Goal: Transaction & Acquisition: Book appointment/travel/reservation

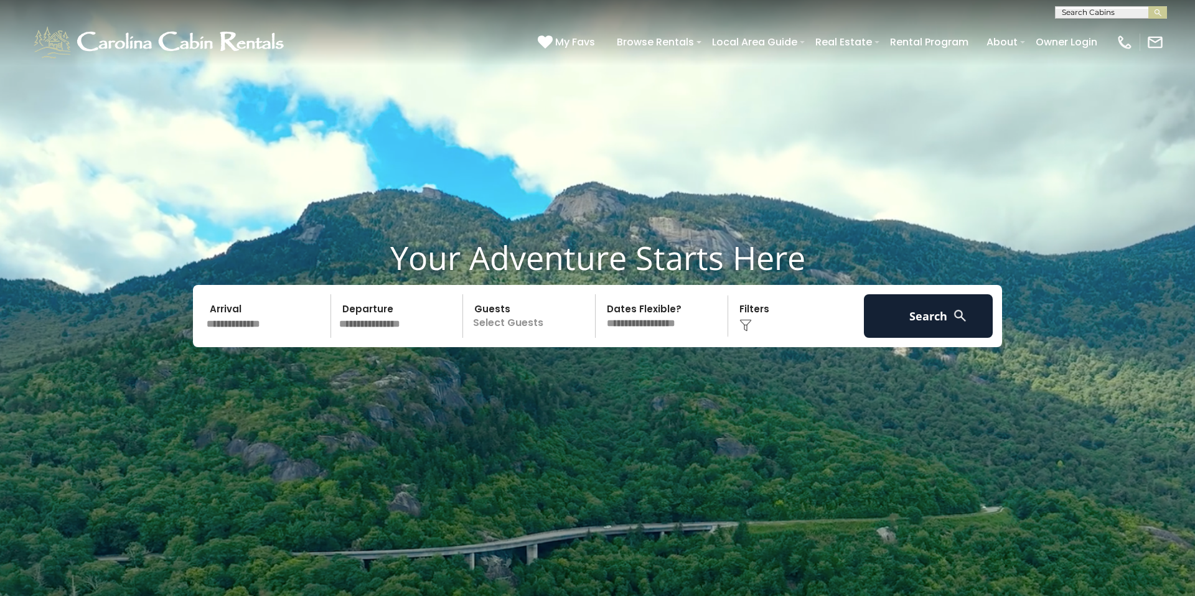
click at [1121, 9] on input "text" at bounding box center [1110, 15] width 109 height 12
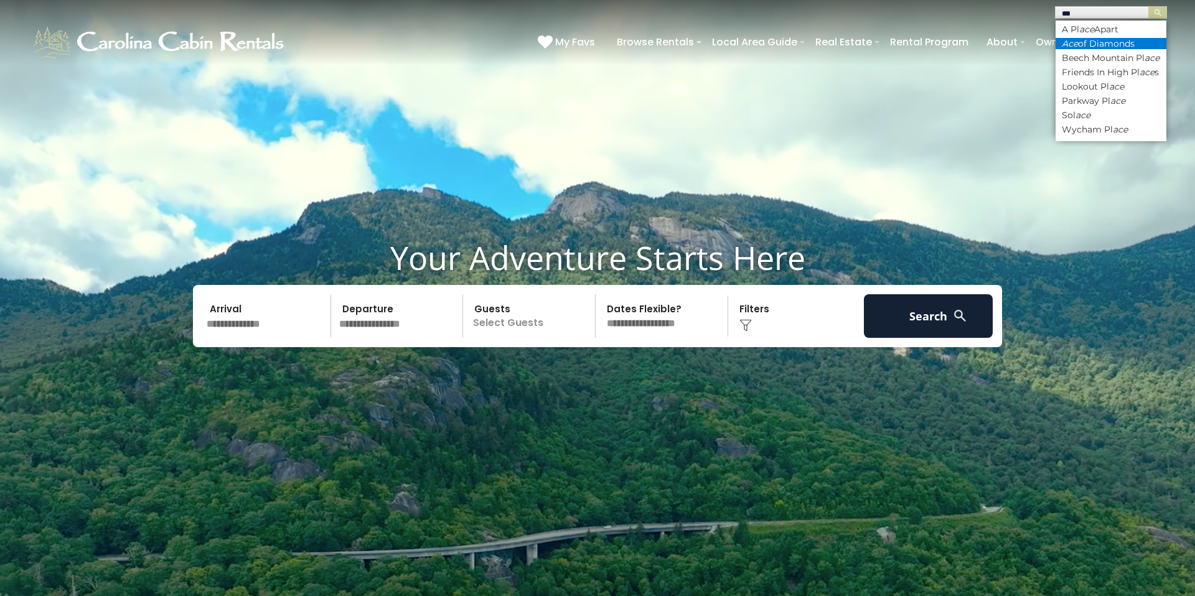
type input "***"
click at [1117, 38] on li "Ace of Diamonds" at bounding box center [1111, 43] width 111 height 11
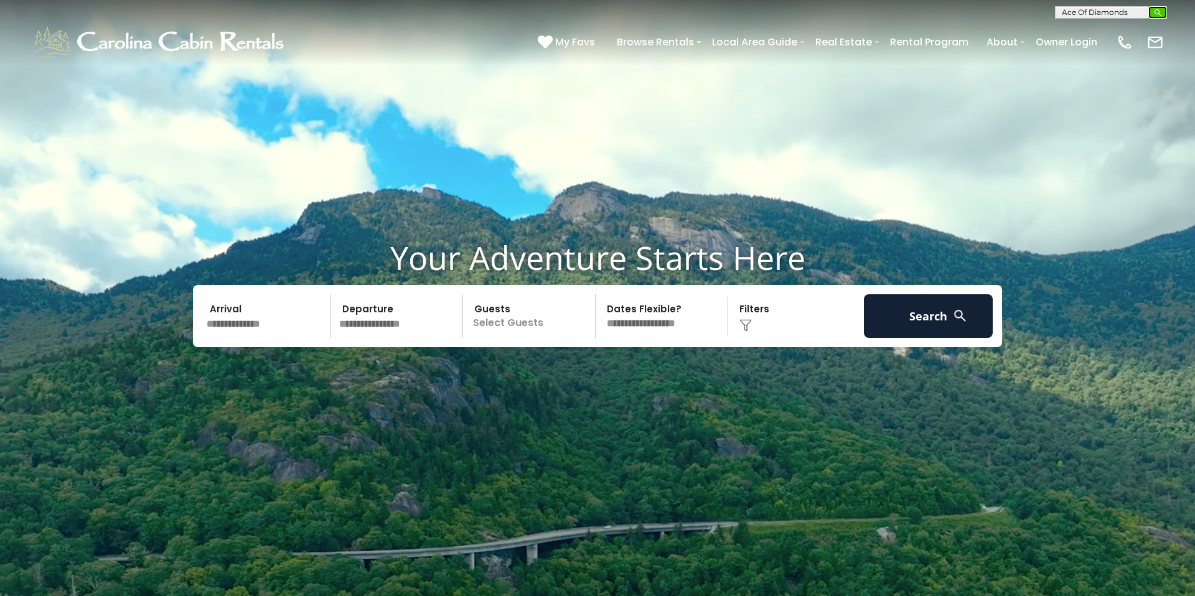
click at [1155, 12] on img "submit" at bounding box center [1158, 12] width 9 height 9
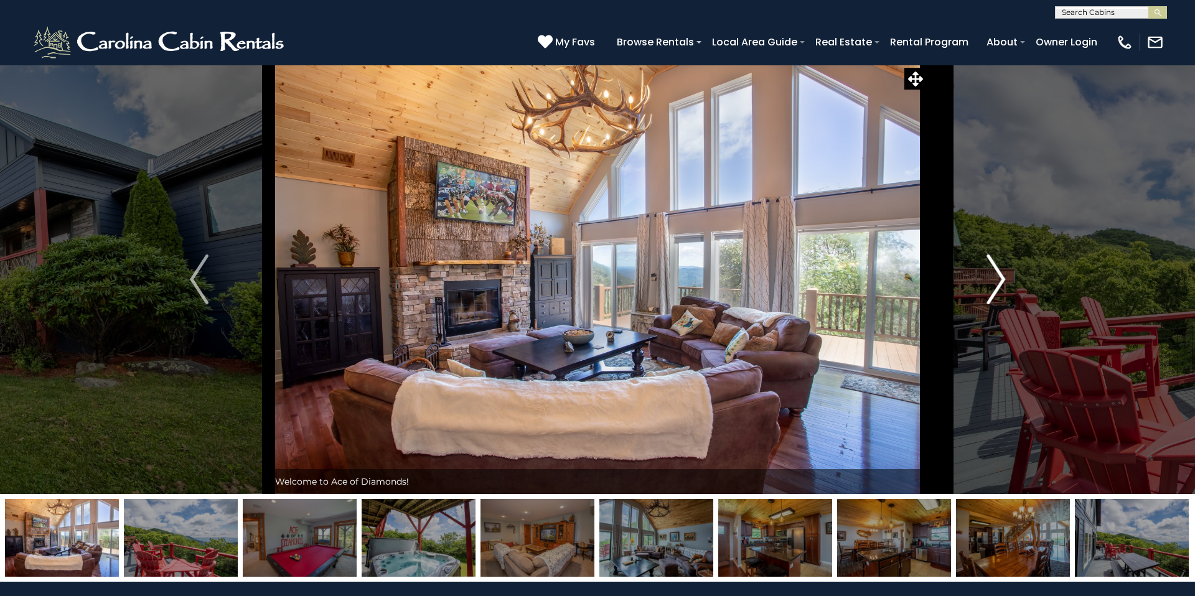
click at [994, 283] on img "Next" at bounding box center [996, 280] width 19 height 50
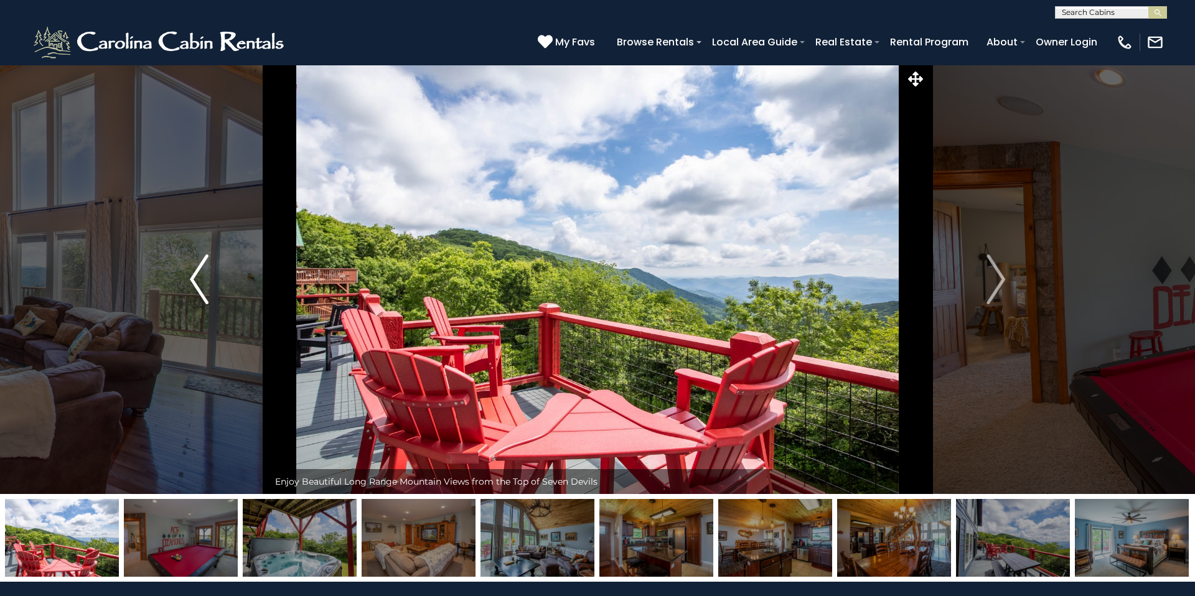
click at [205, 288] on img "Previous" at bounding box center [199, 280] width 19 height 50
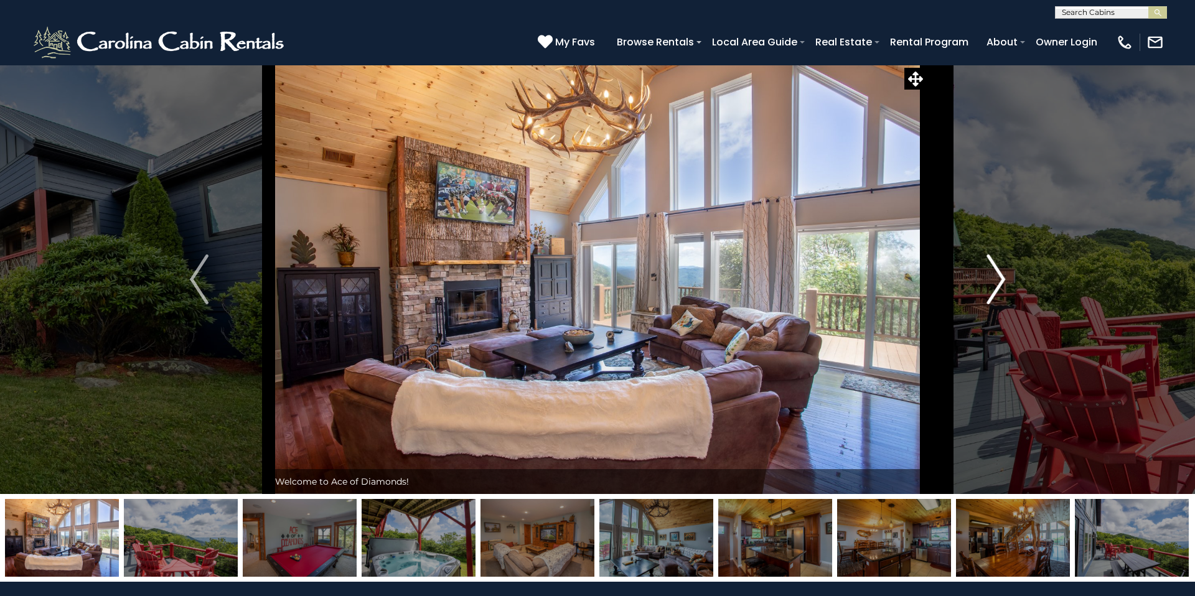
click at [997, 289] on img "Next" at bounding box center [996, 280] width 19 height 50
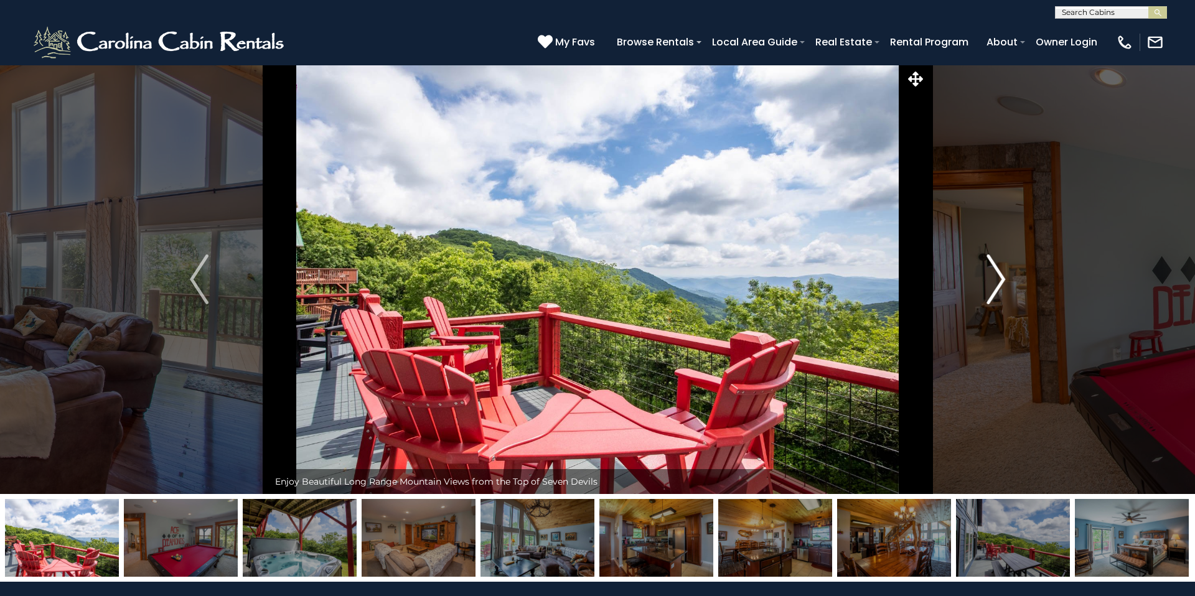
click at [997, 289] on img "Next" at bounding box center [996, 280] width 19 height 50
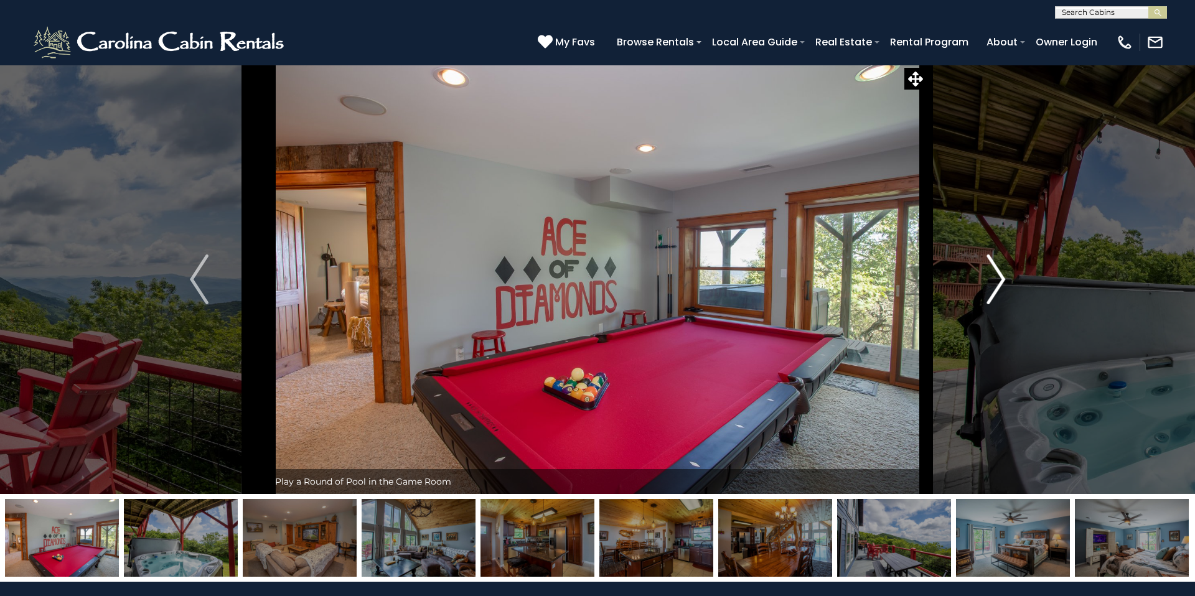
click at [1001, 289] on img "Next" at bounding box center [996, 280] width 19 height 50
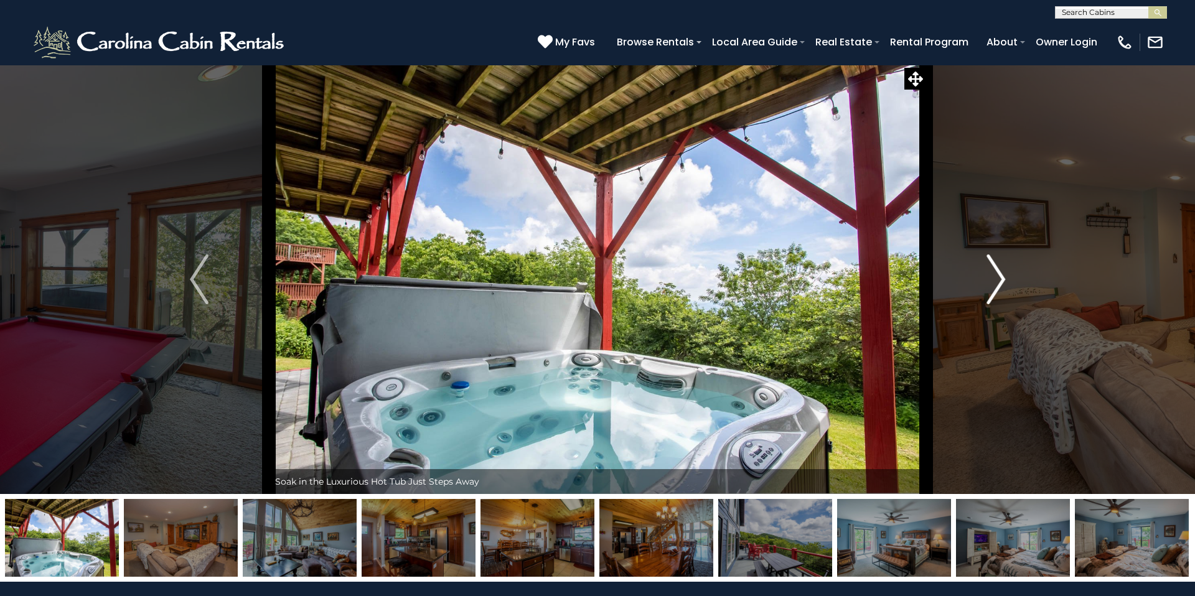
click at [1001, 289] on img "Next" at bounding box center [996, 280] width 19 height 50
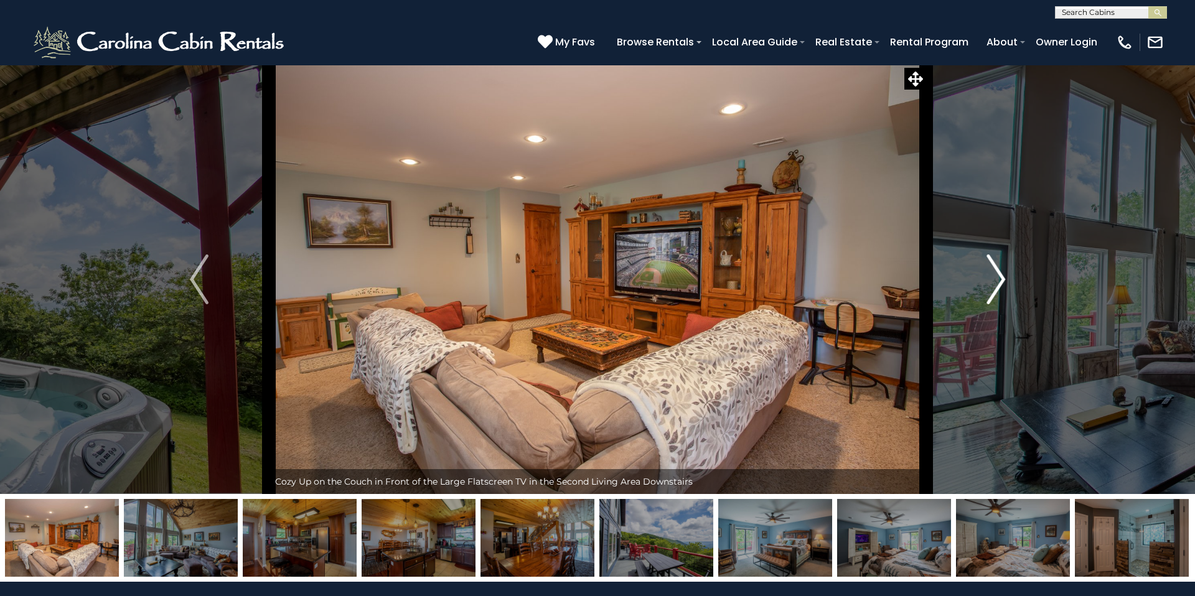
click at [1001, 289] on img "Next" at bounding box center [996, 280] width 19 height 50
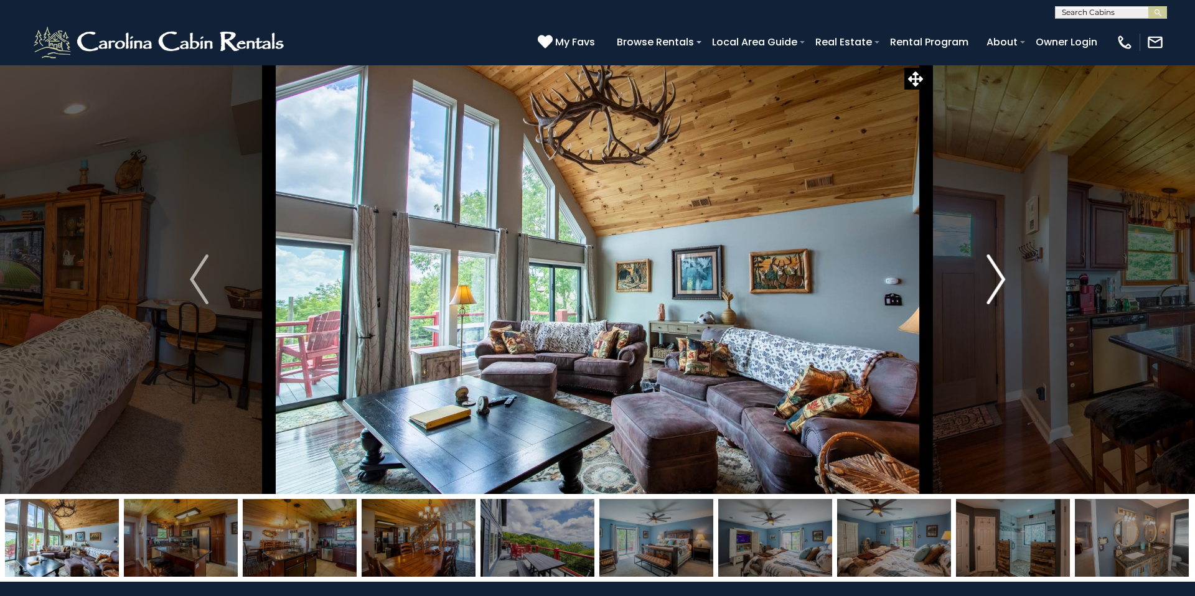
click at [1001, 289] on img "Next" at bounding box center [996, 280] width 19 height 50
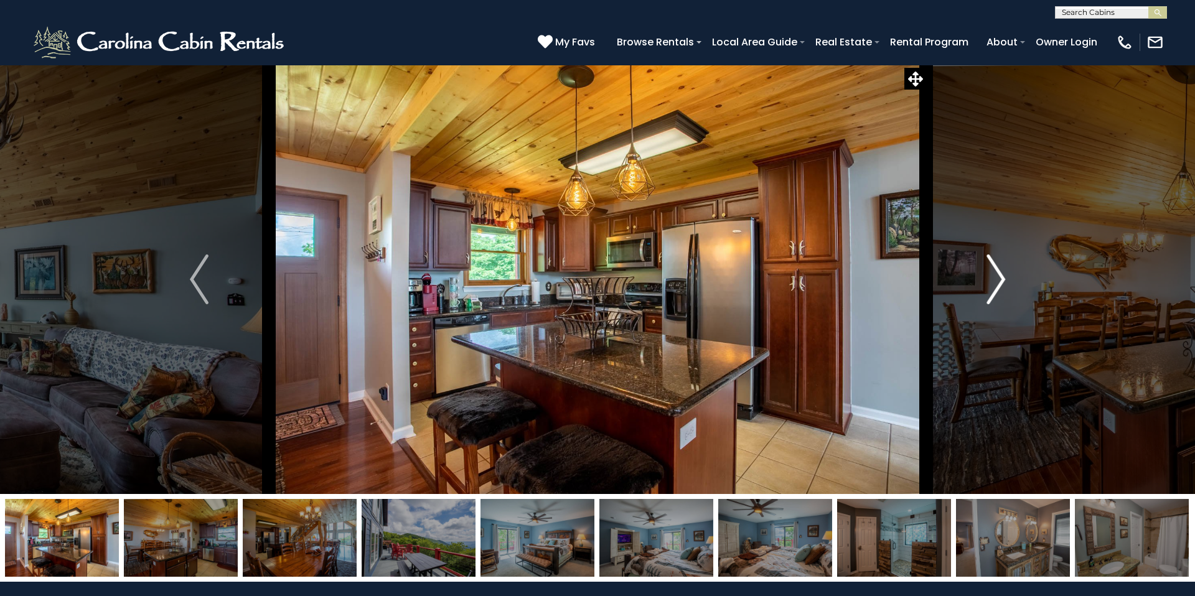
click at [1001, 289] on img "Next" at bounding box center [996, 280] width 19 height 50
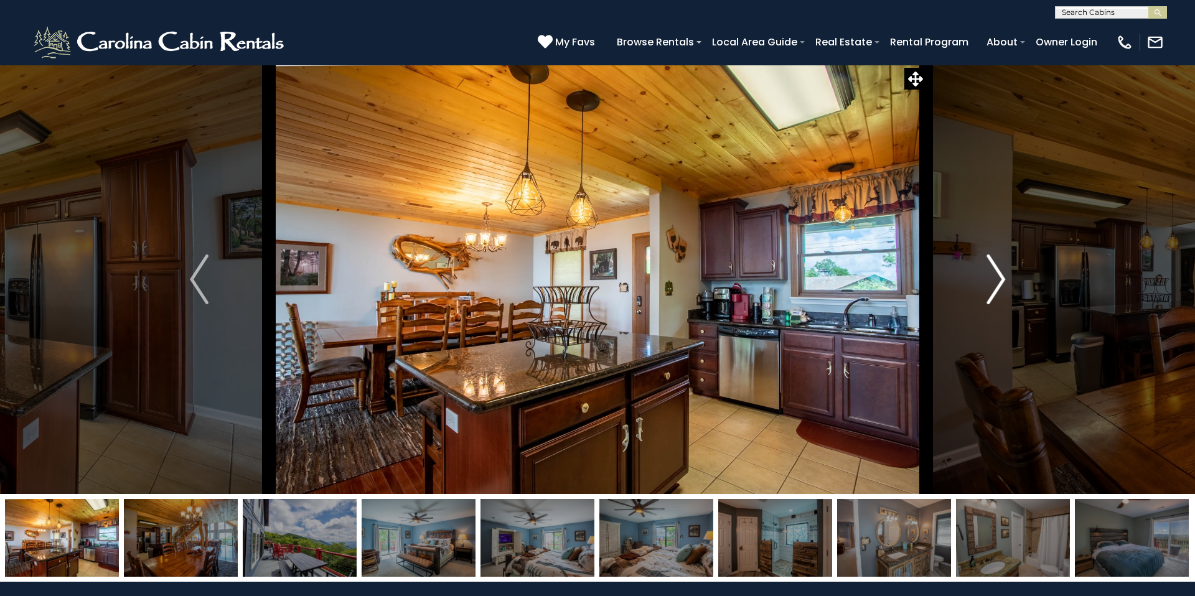
click at [1001, 289] on img "Next" at bounding box center [996, 280] width 19 height 50
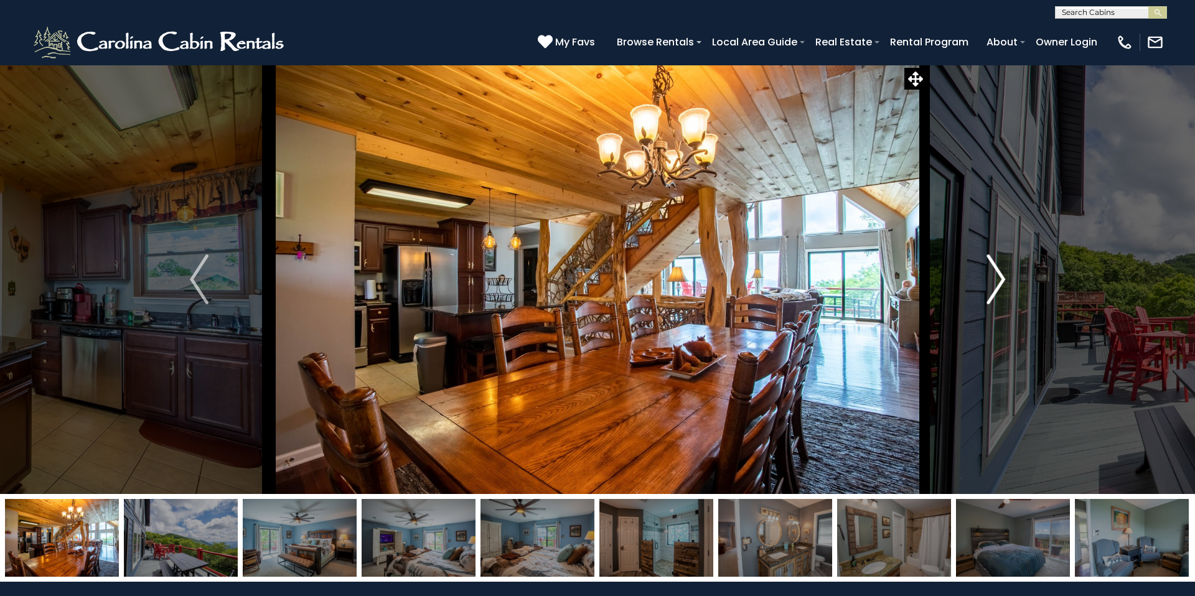
click at [1001, 289] on img "Next" at bounding box center [996, 280] width 19 height 50
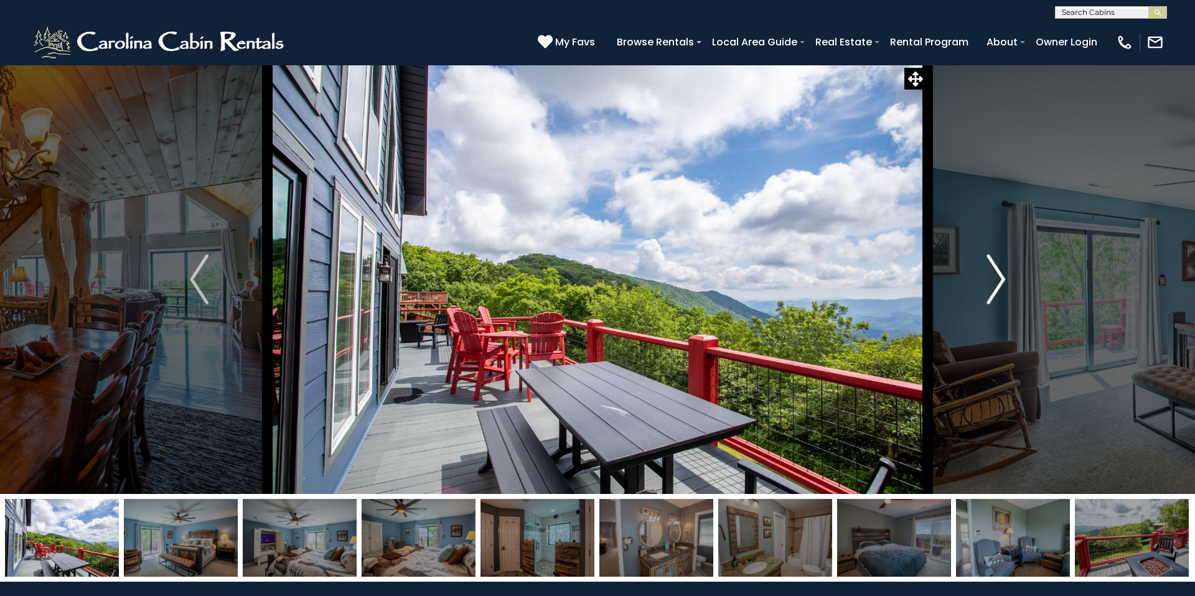
click at [1001, 289] on img "Next" at bounding box center [996, 280] width 19 height 50
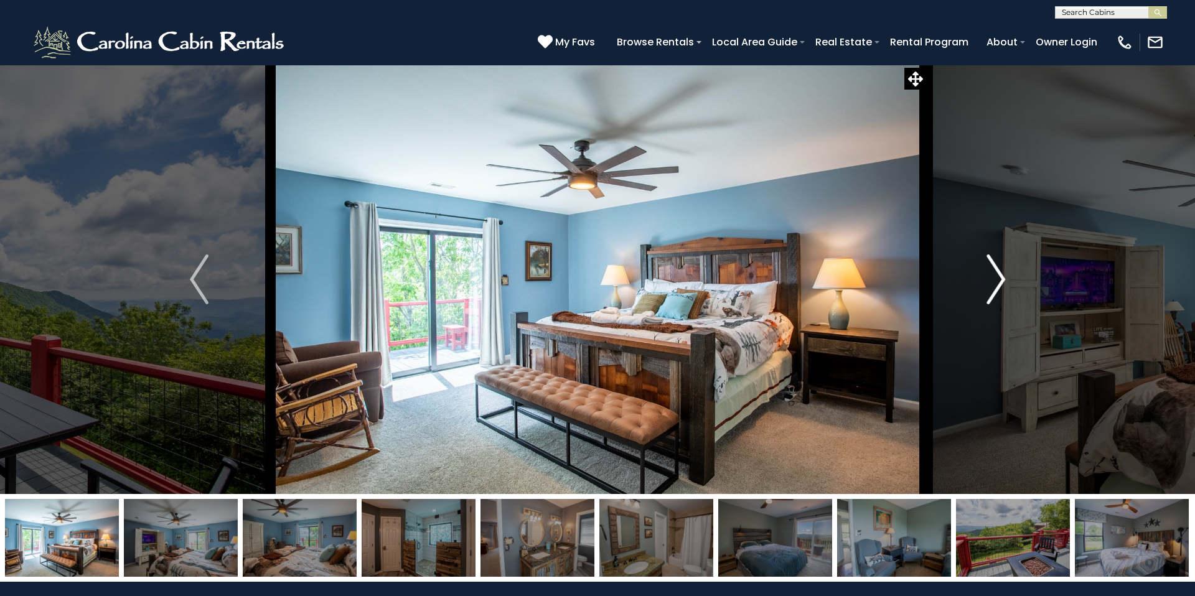
click at [1001, 289] on img "Next" at bounding box center [996, 280] width 19 height 50
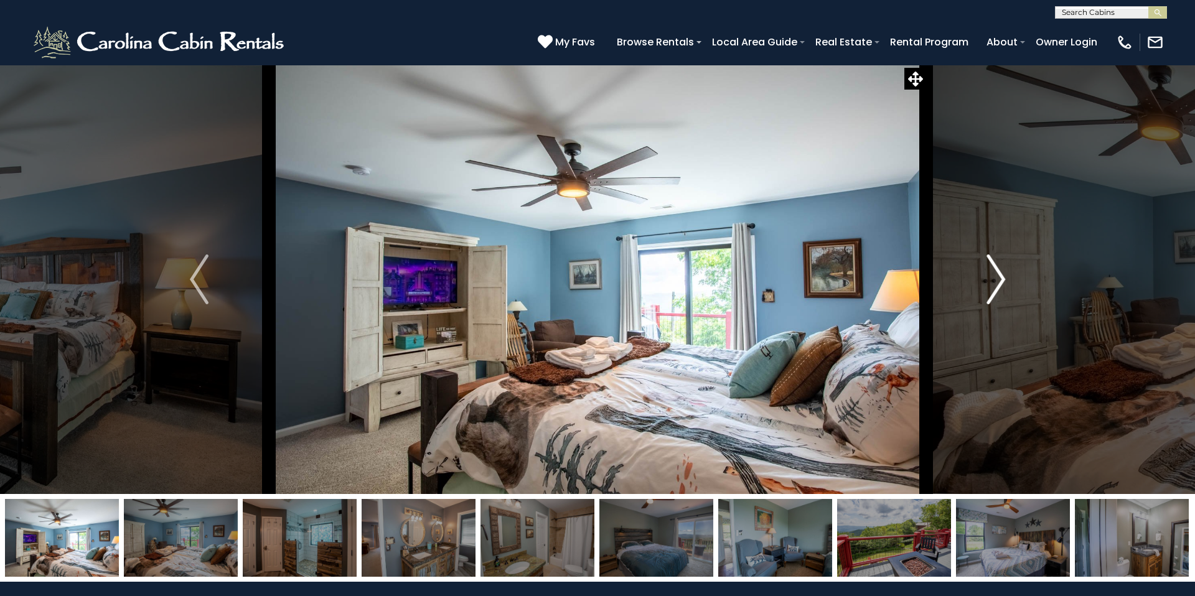
click at [1001, 289] on img "Next" at bounding box center [996, 280] width 19 height 50
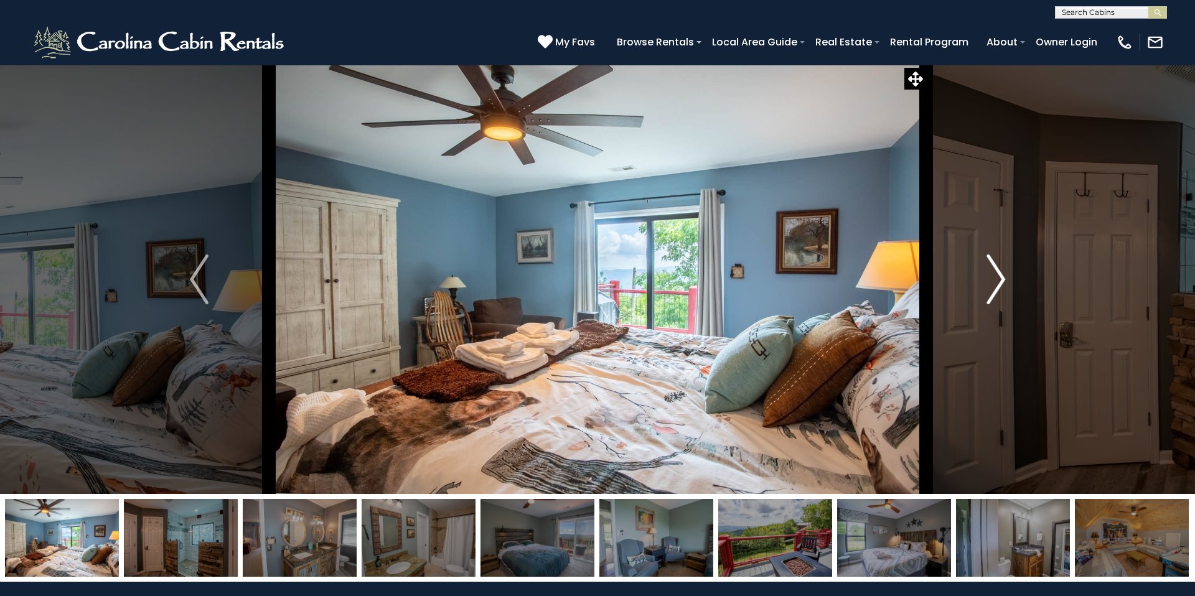
click at [1001, 289] on img "Next" at bounding box center [996, 280] width 19 height 50
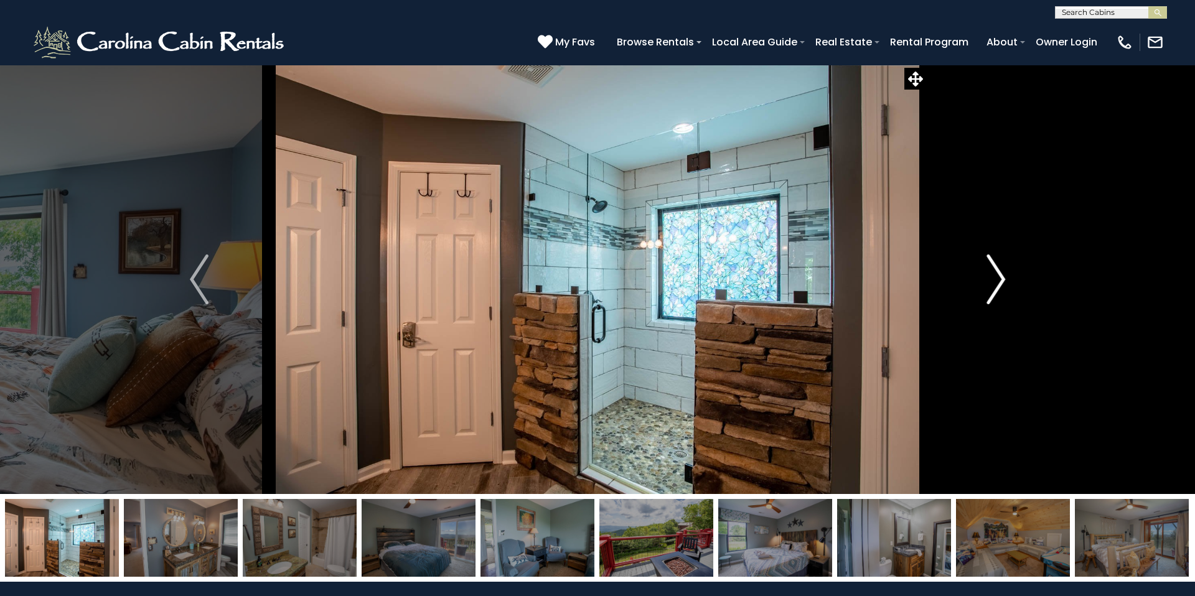
click at [1001, 289] on img "Next" at bounding box center [996, 280] width 19 height 50
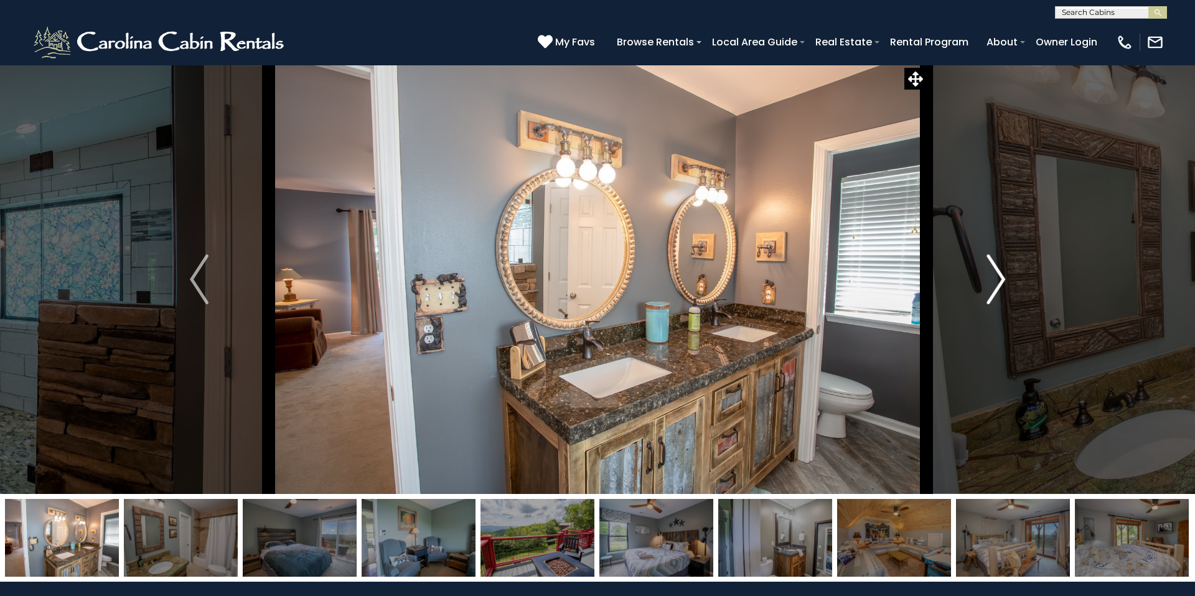
click at [1001, 289] on img "Next" at bounding box center [996, 280] width 19 height 50
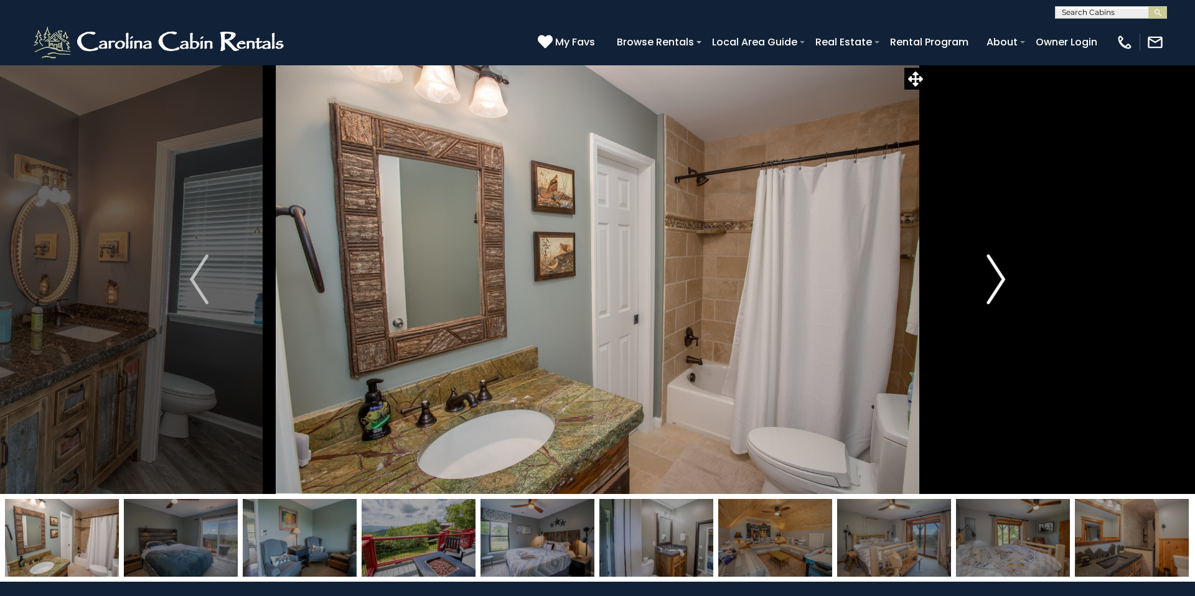
click at [1001, 289] on img "Next" at bounding box center [996, 280] width 19 height 50
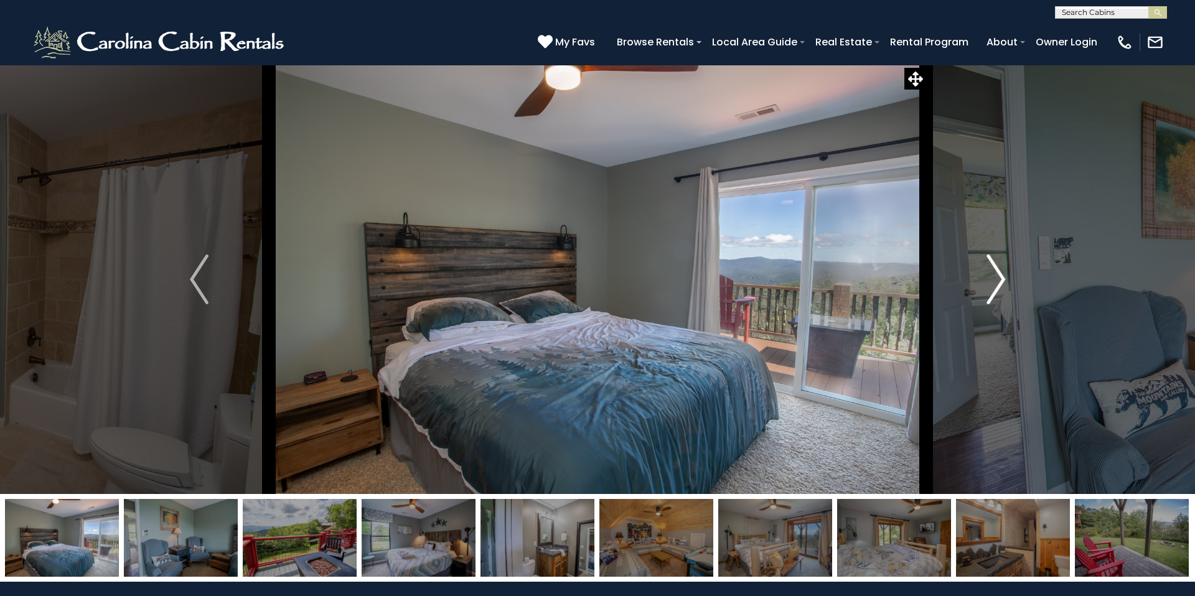
click at [1001, 289] on img "Next" at bounding box center [996, 280] width 19 height 50
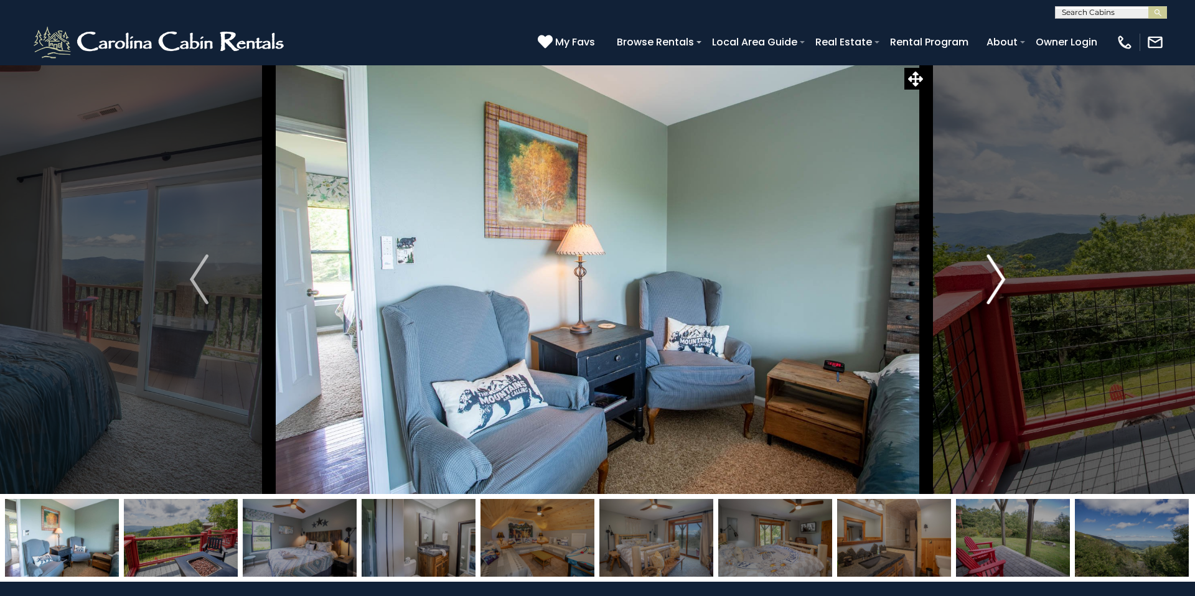
click at [1001, 289] on img "Next" at bounding box center [996, 280] width 19 height 50
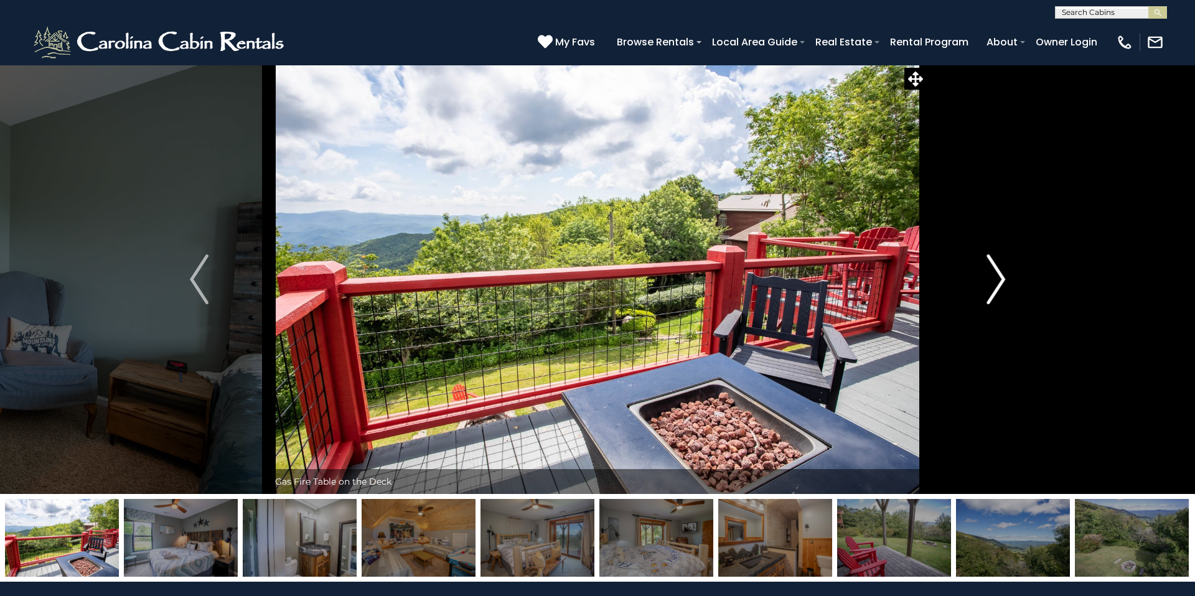
click at [1001, 289] on img "Next" at bounding box center [996, 280] width 19 height 50
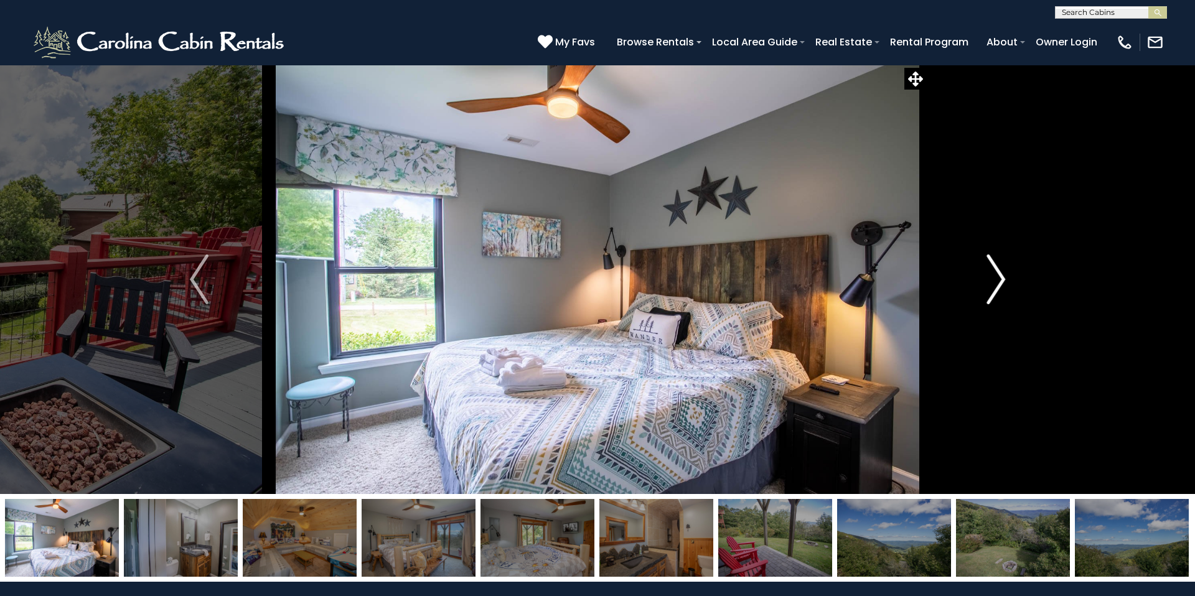
click at [1001, 289] on img "Next" at bounding box center [996, 280] width 19 height 50
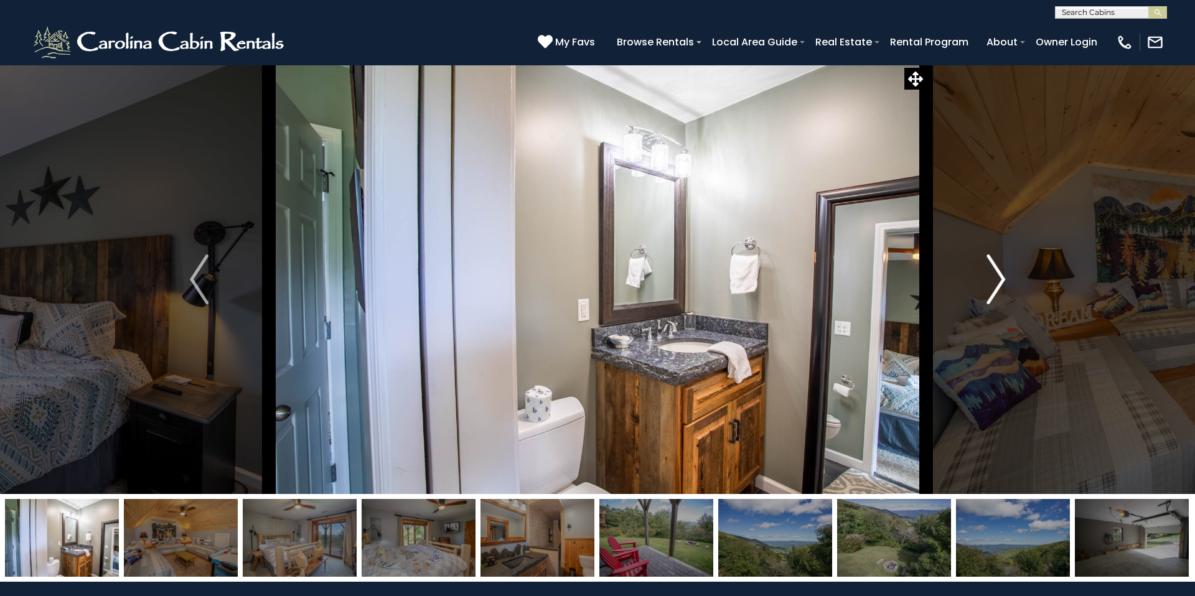
click at [1001, 289] on img "Next" at bounding box center [996, 280] width 19 height 50
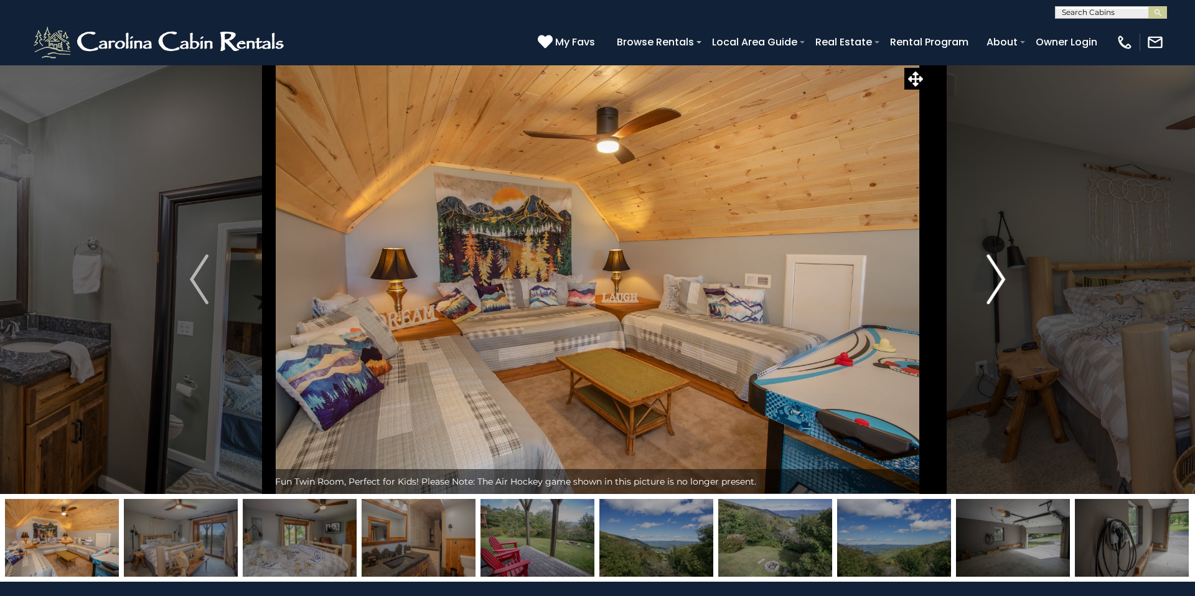
click at [1001, 289] on img "Next" at bounding box center [996, 280] width 19 height 50
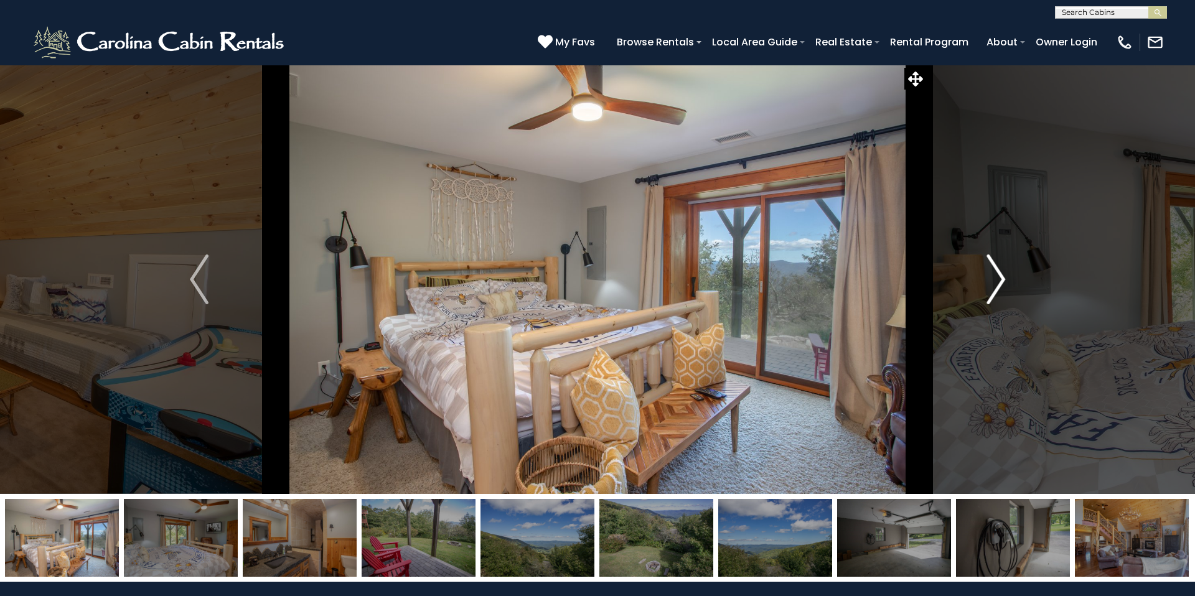
click at [1001, 289] on img "Next" at bounding box center [996, 280] width 19 height 50
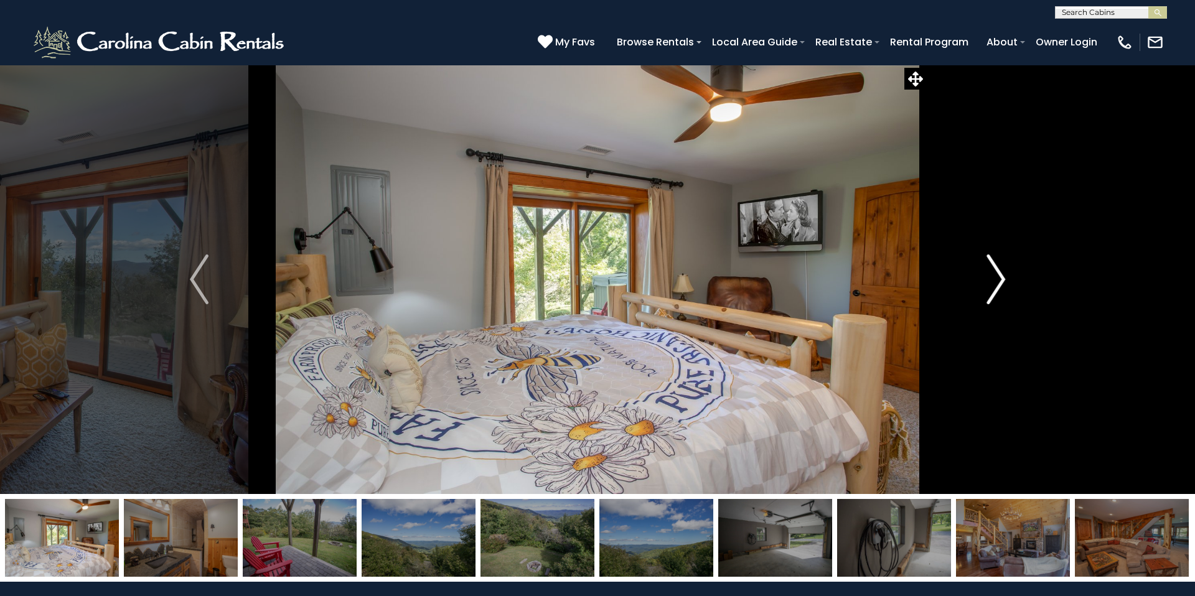
click at [1001, 289] on img "Next" at bounding box center [996, 280] width 19 height 50
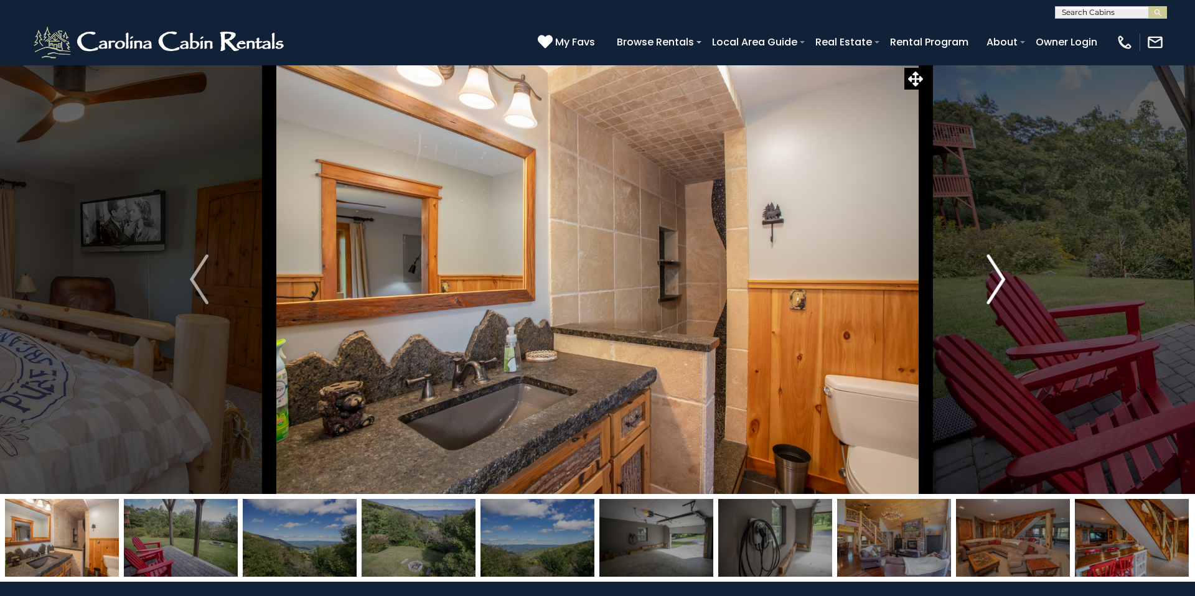
click at [1001, 289] on img "Next" at bounding box center [996, 280] width 19 height 50
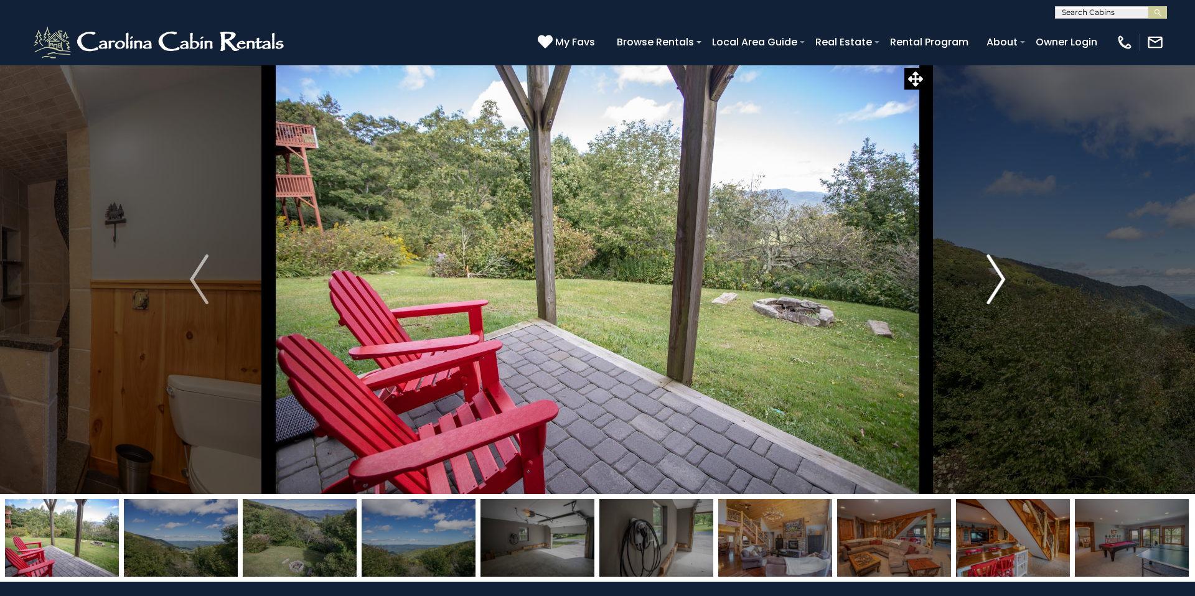
click at [1001, 289] on img "Next" at bounding box center [996, 280] width 19 height 50
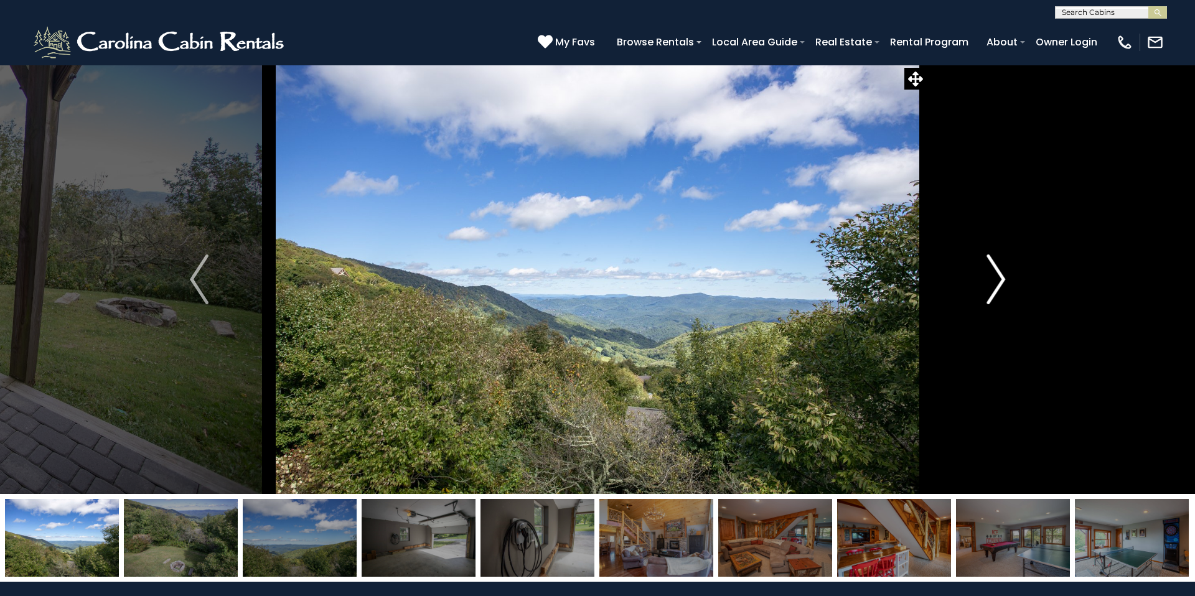
click at [1001, 289] on img "Next" at bounding box center [996, 280] width 19 height 50
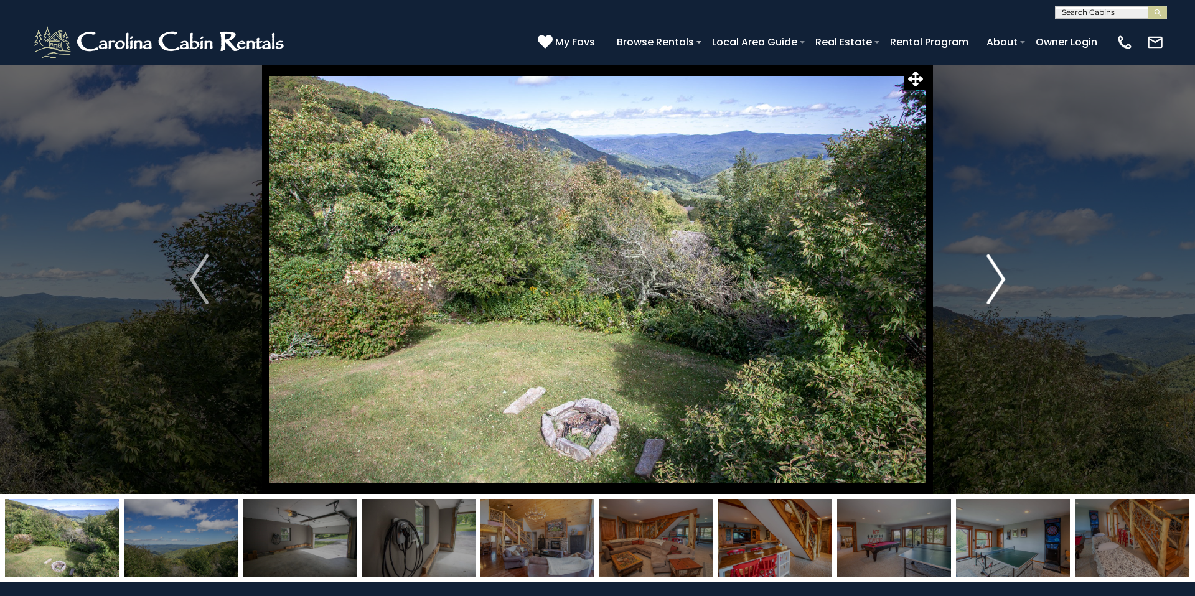
click at [1001, 289] on img "Next" at bounding box center [996, 280] width 19 height 50
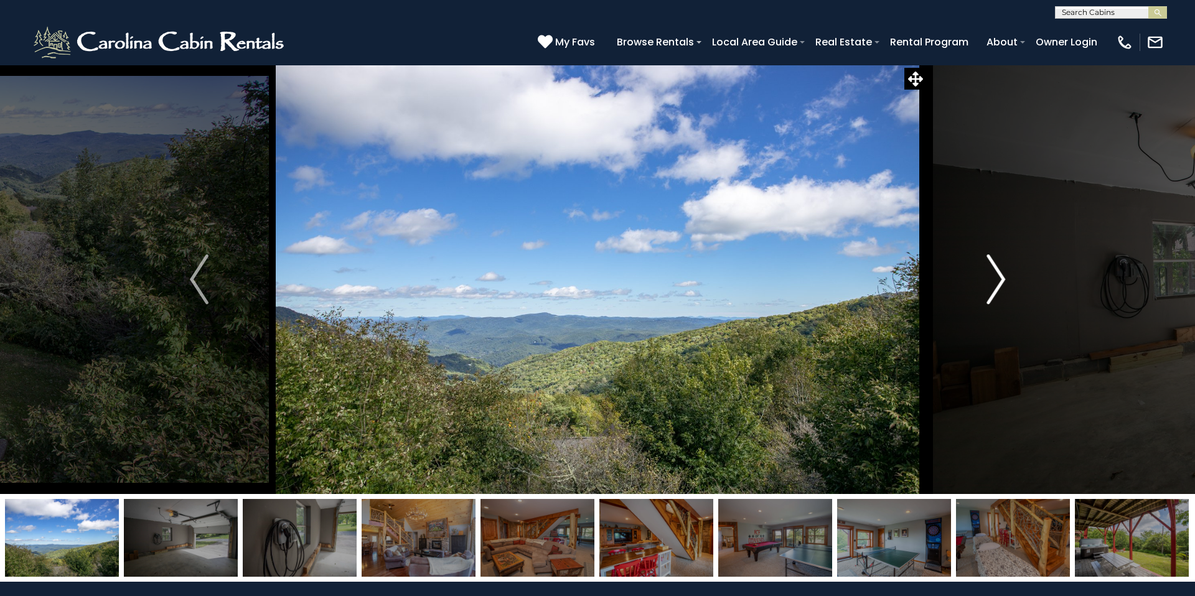
click at [1001, 289] on img "Next" at bounding box center [996, 280] width 19 height 50
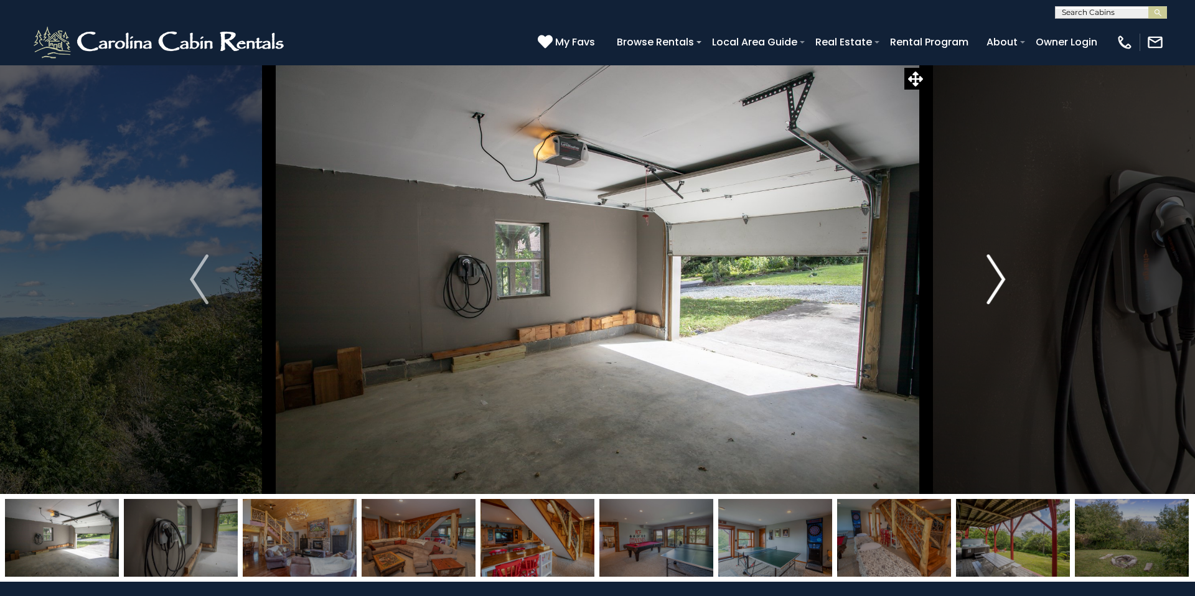
click at [1001, 289] on img "Next" at bounding box center [996, 280] width 19 height 50
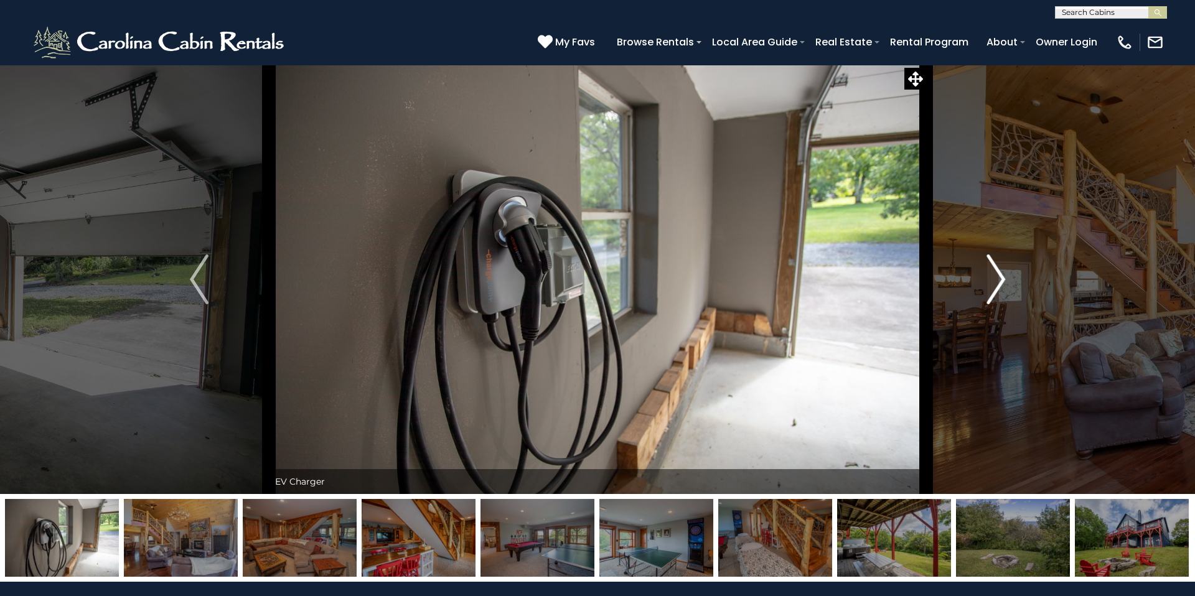
click at [1001, 289] on img "Next" at bounding box center [996, 280] width 19 height 50
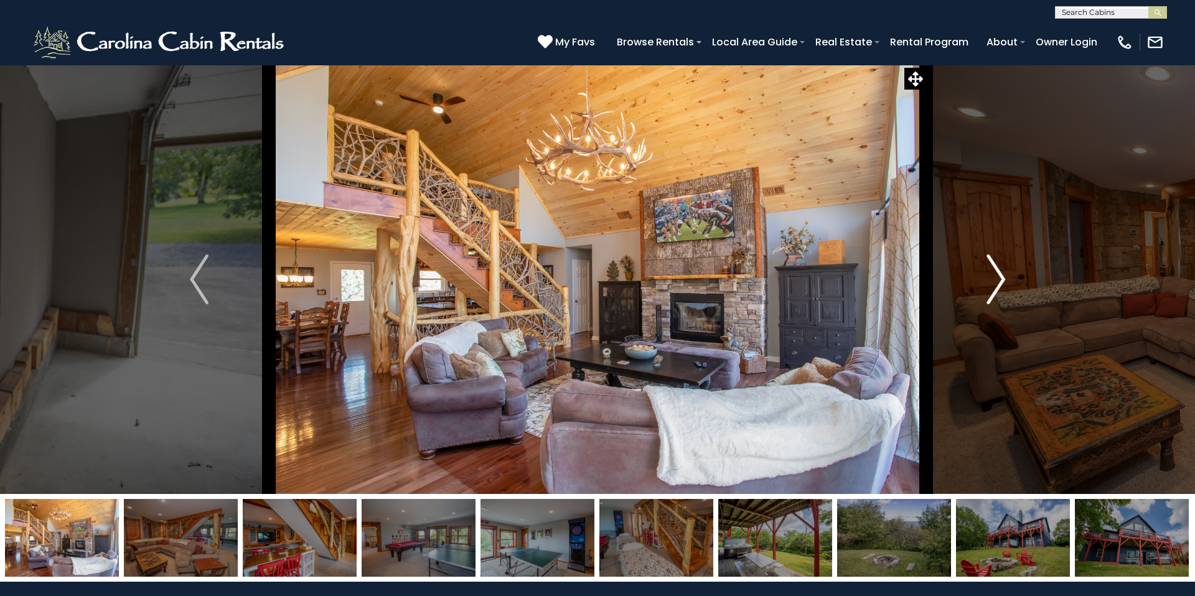
click at [1001, 289] on img "Next" at bounding box center [996, 280] width 19 height 50
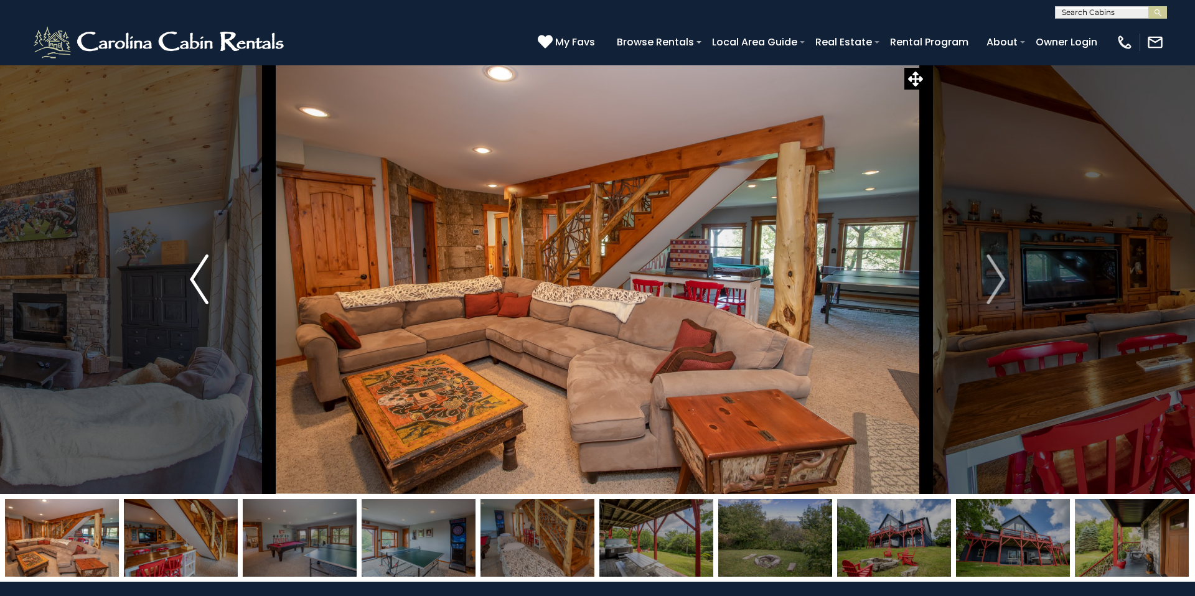
click at [189, 291] on button "Previous" at bounding box center [198, 280] width 139 height 430
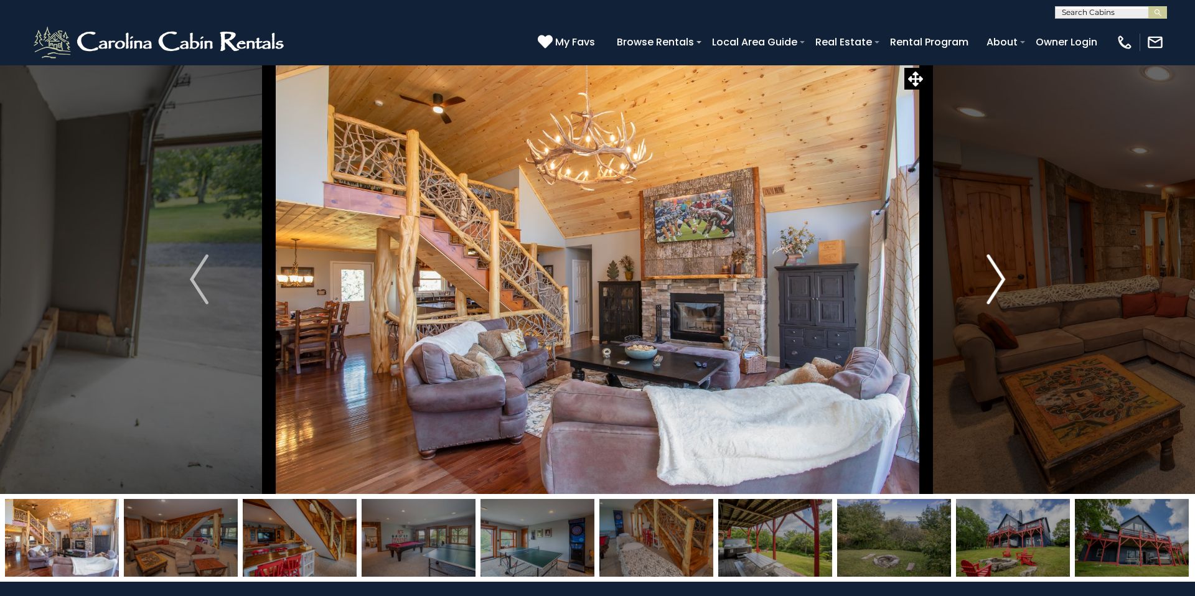
click at [1000, 285] on img "Next" at bounding box center [996, 280] width 19 height 50
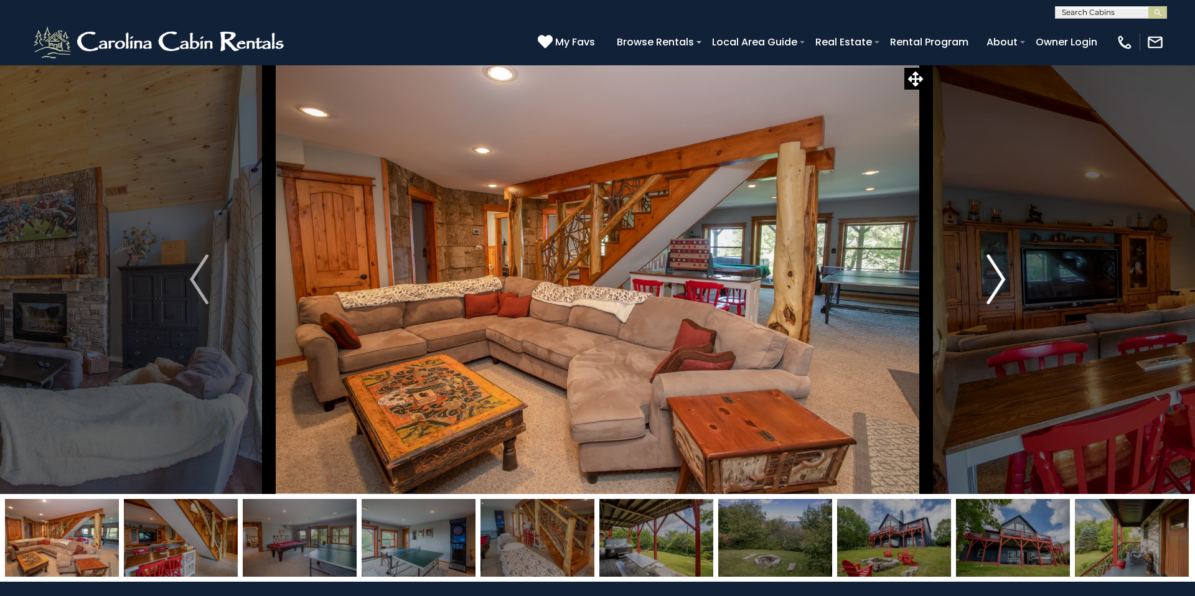
click at [1000, 285] on img "Next" at bounding box center [996, 280] width 19 height 50
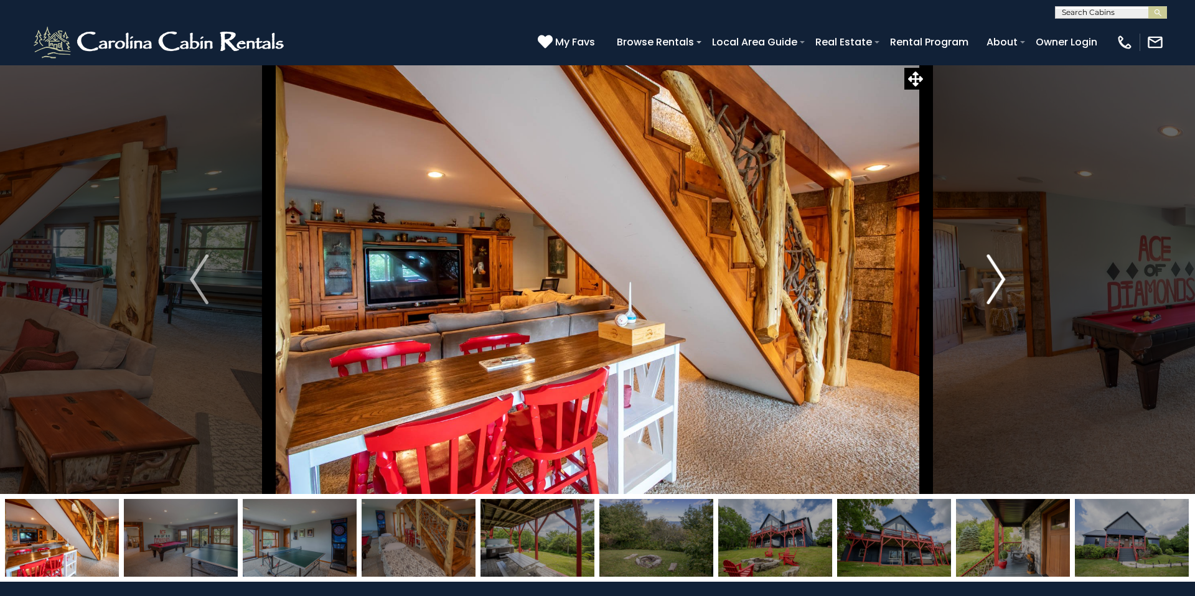
click at [1000, 285] on img "Next" at bounding box center [996, 280] width 19 height 50
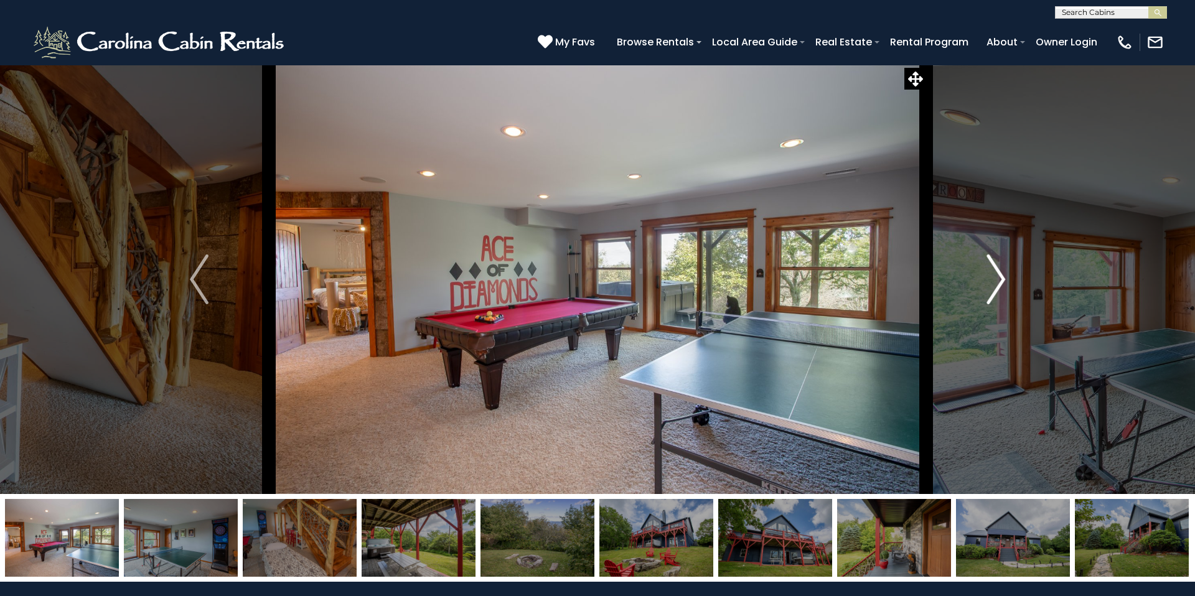
click at [1000, 285] on img "Next" at bounding box center [996, 280] width 19 height 50
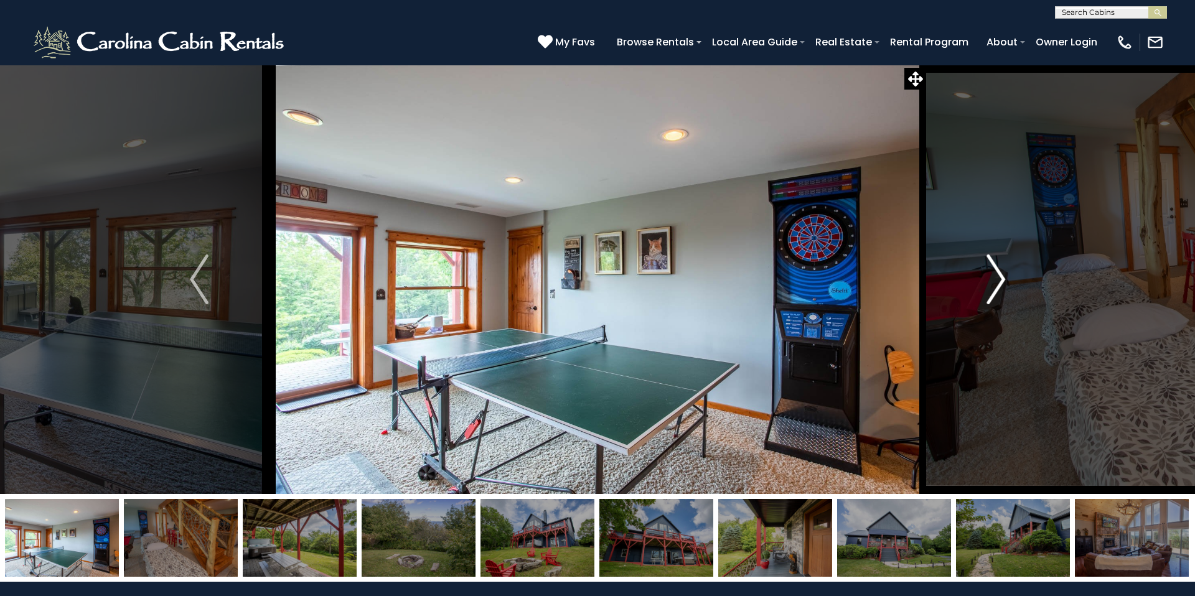
click at [1000, 285] on img "Next" at bounding box center [996, 280] width 19 height 50
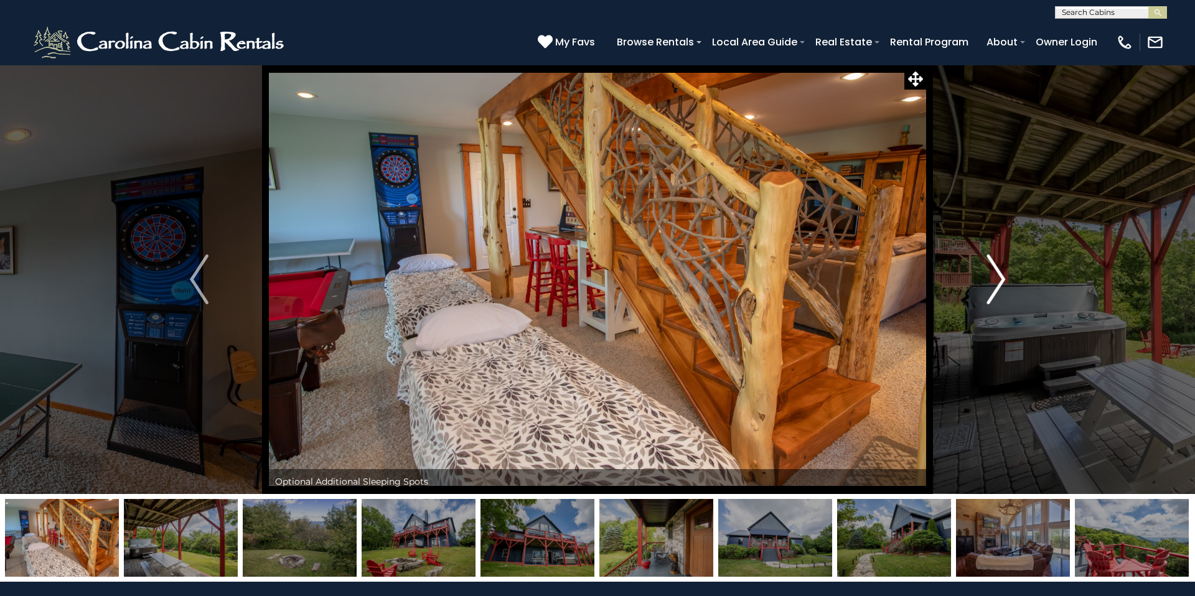
click at [1000, 285] on img "Next" at bounding box center [996, 280] width 19 height 50
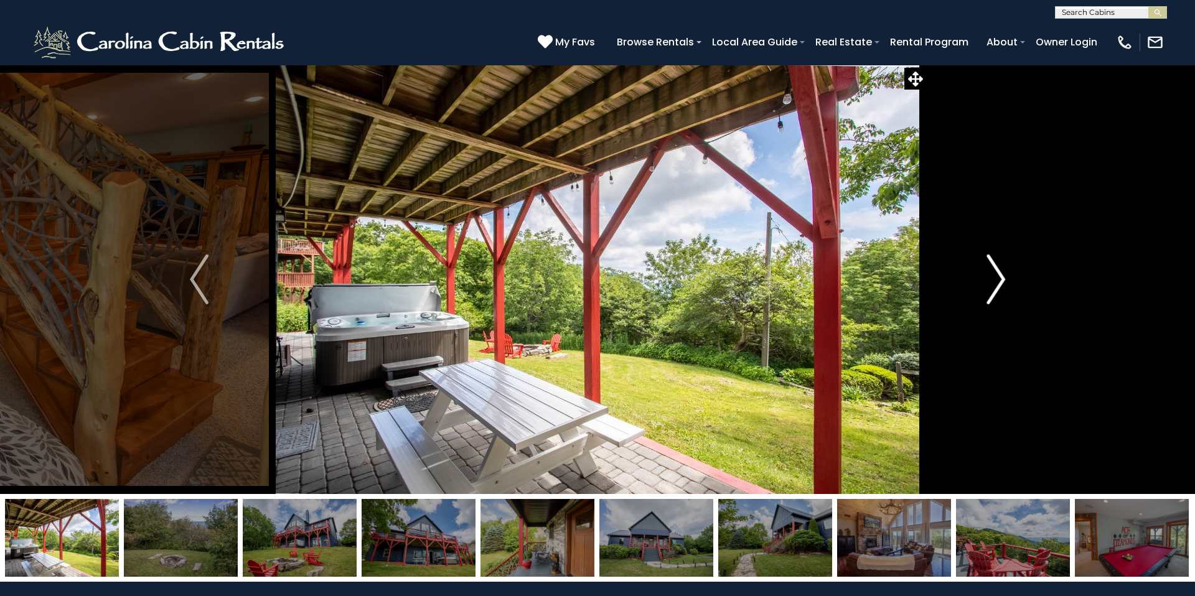
click at [1000, 285] on img "Next" at bounding box center [996, 280] width 19 height 50
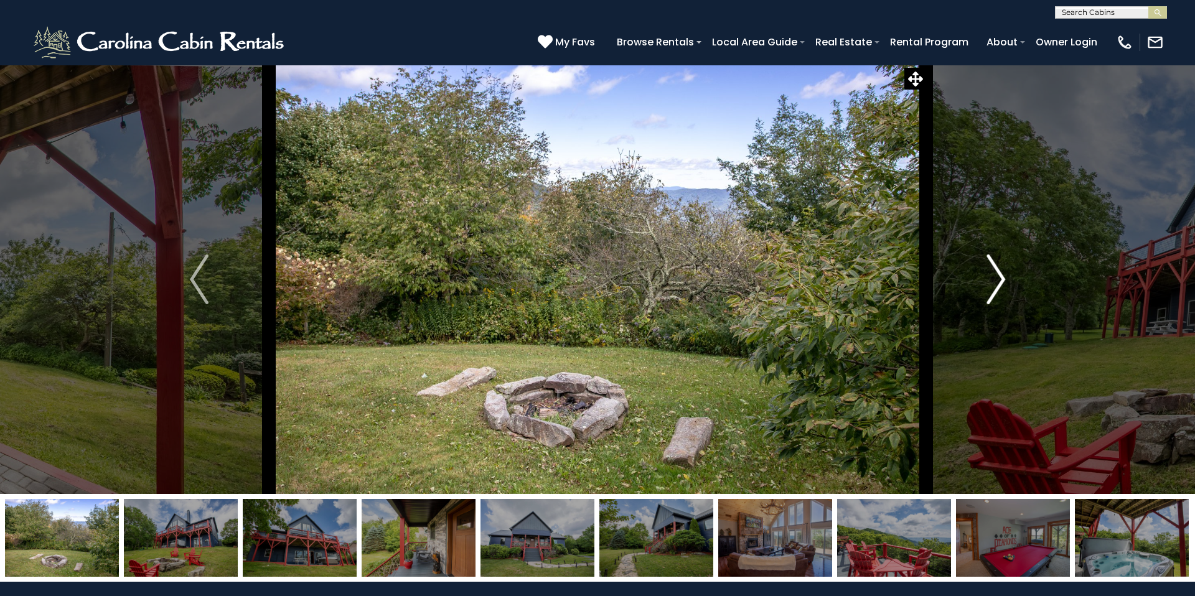
click at [1000, 285] on img "Next" at bounding box center [996, 280] width 19 height 50
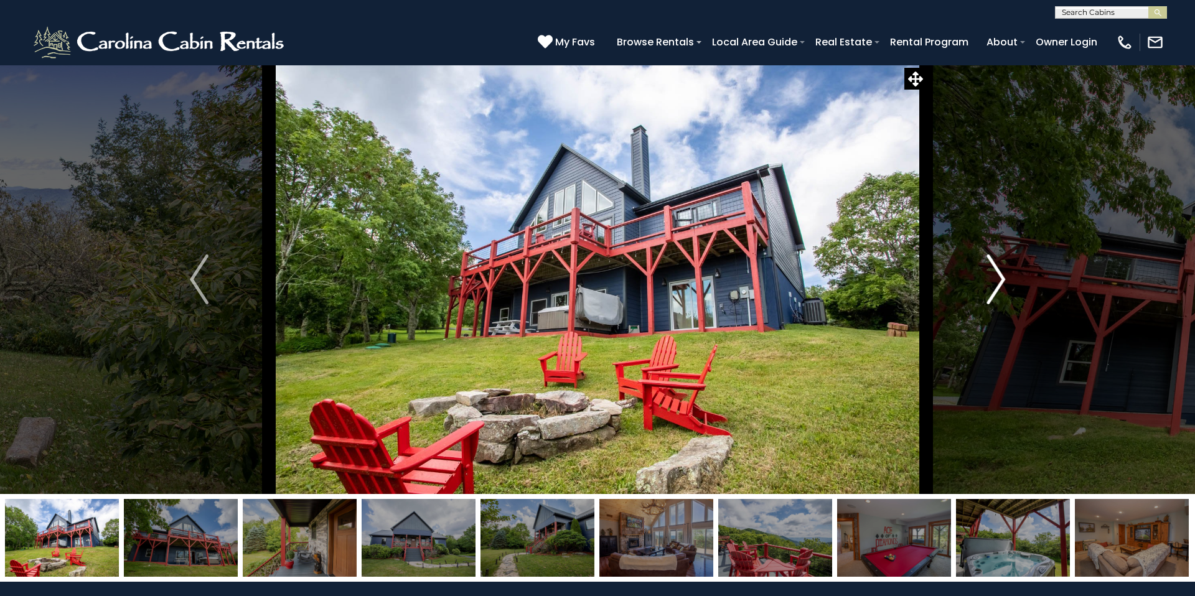
click at [1000, 285] on img "Next" at bounding box center [996, 280] width 19 height 50
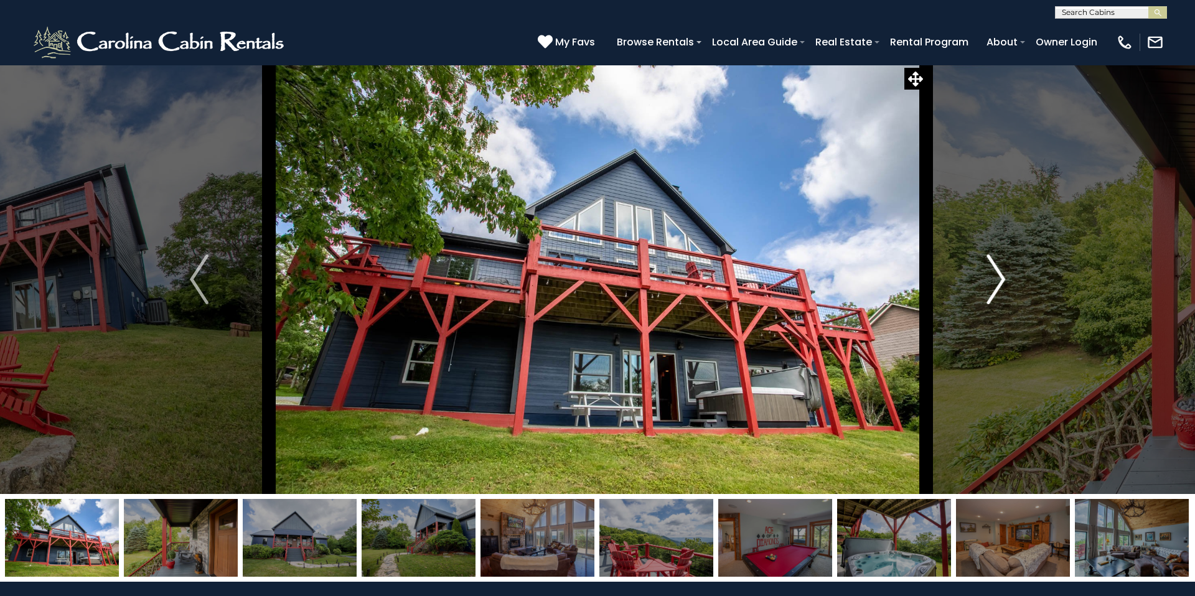
click at [1000, 285] on img "Next" at bounding box center [996, 280] width 19 height 50
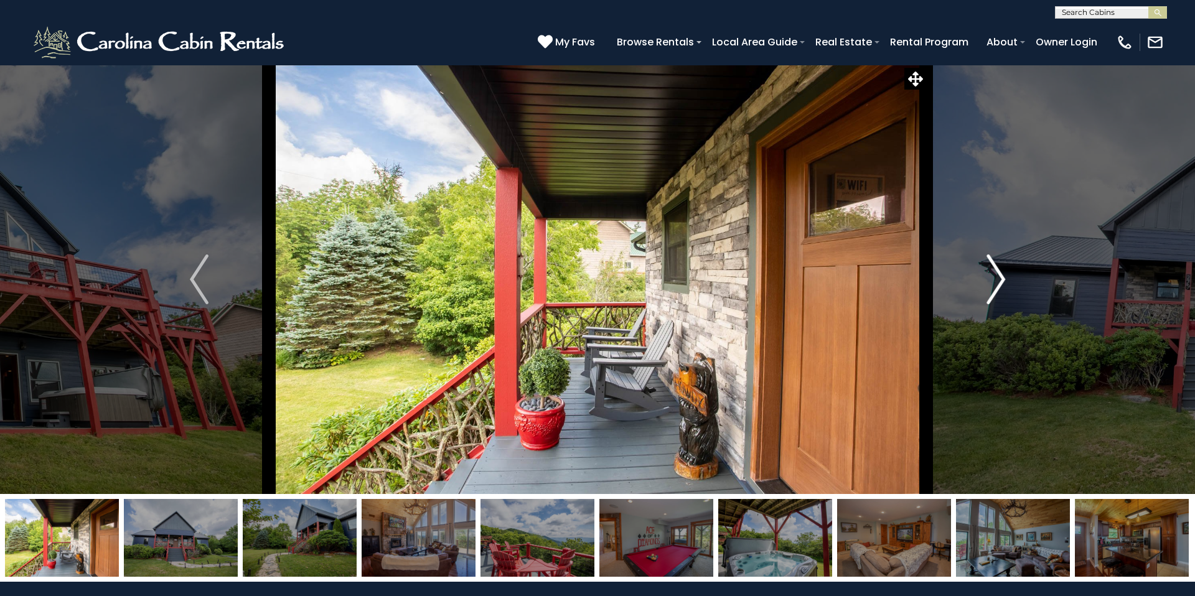
click at [1000, 285] on img "Next" at bounding box center [996, 280] width 19 height 50
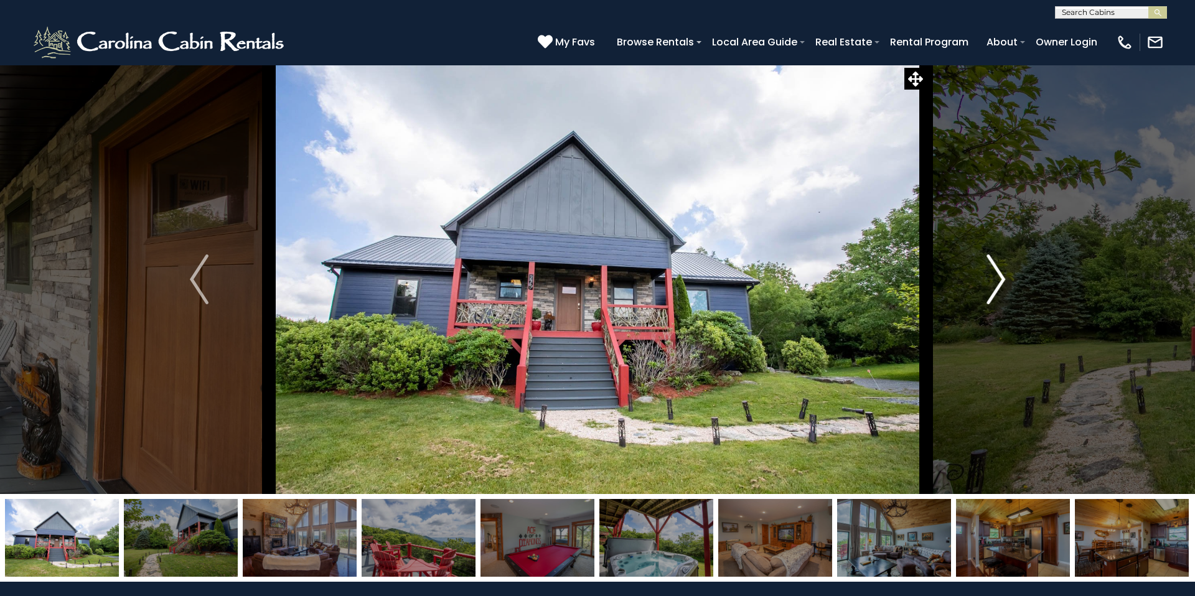
click at [1000, 285] on img "Next" at bounding box center [996, 280] width 19 height 50
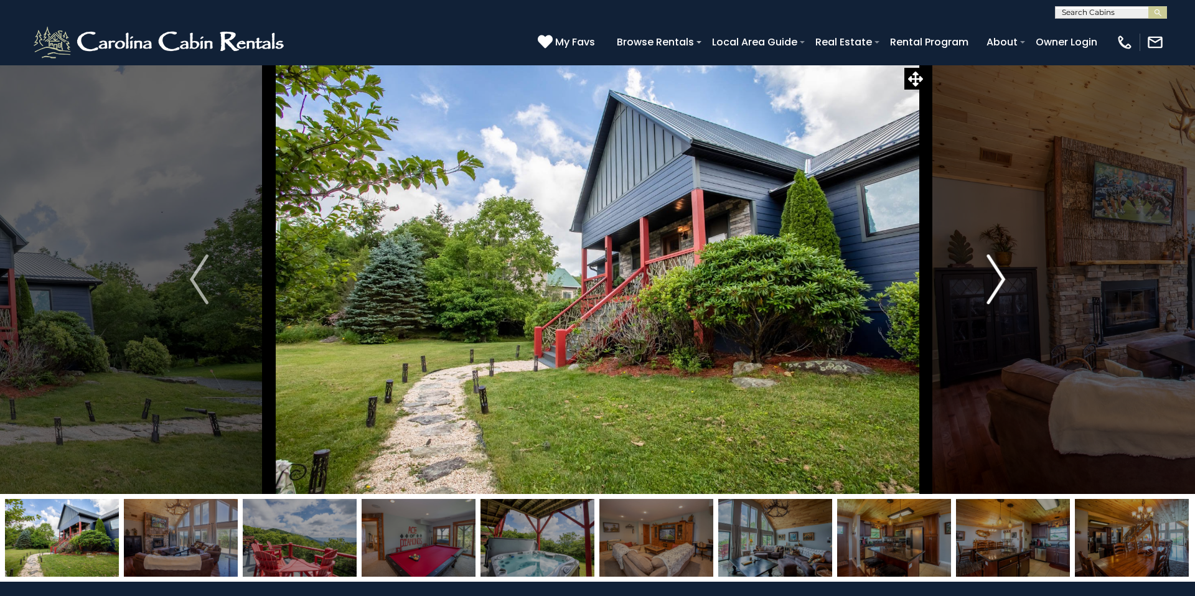
click at [1000, 285] on img "Next" at bounding box center [996, 280] width 19 height 50
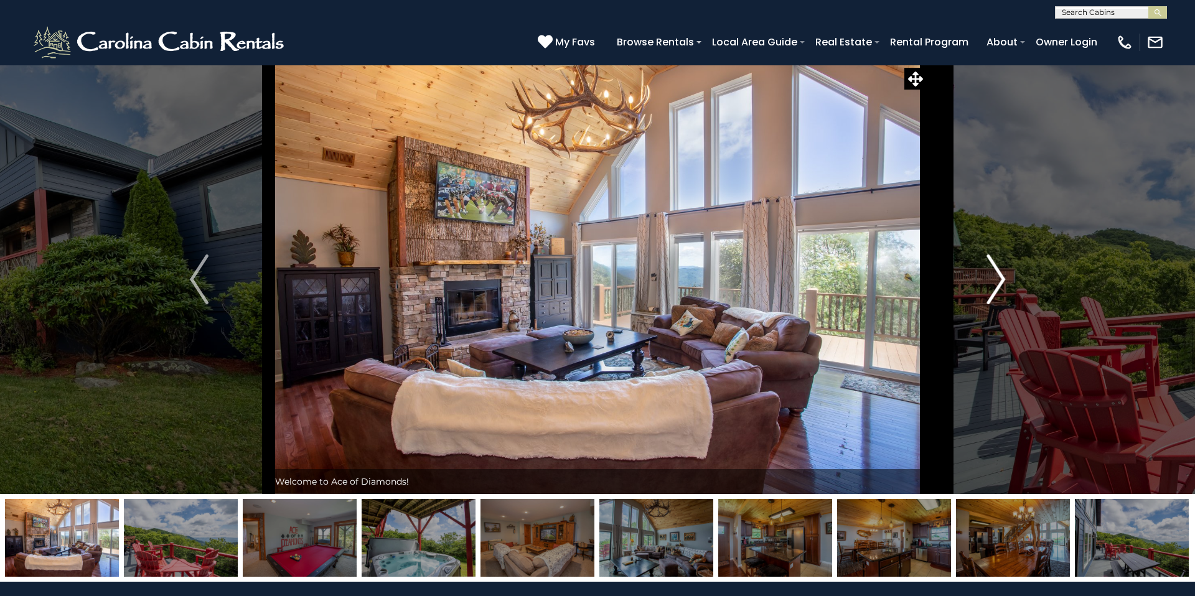
click at [1000, 285] on img "Next" at bounding box center [996, 280] width 19 height 50
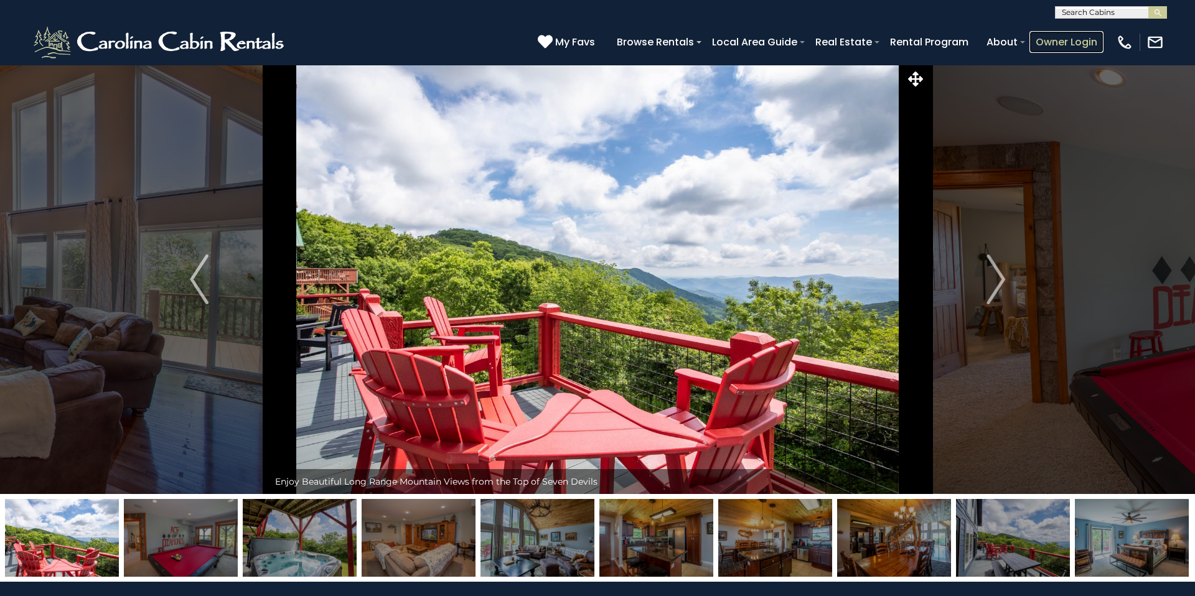
click at [1075, 40] on link "Owner Login" at bounding box center [1067, 42] width 74 height 22
